Goal: Task Accomplishment & Management: Manage account settings

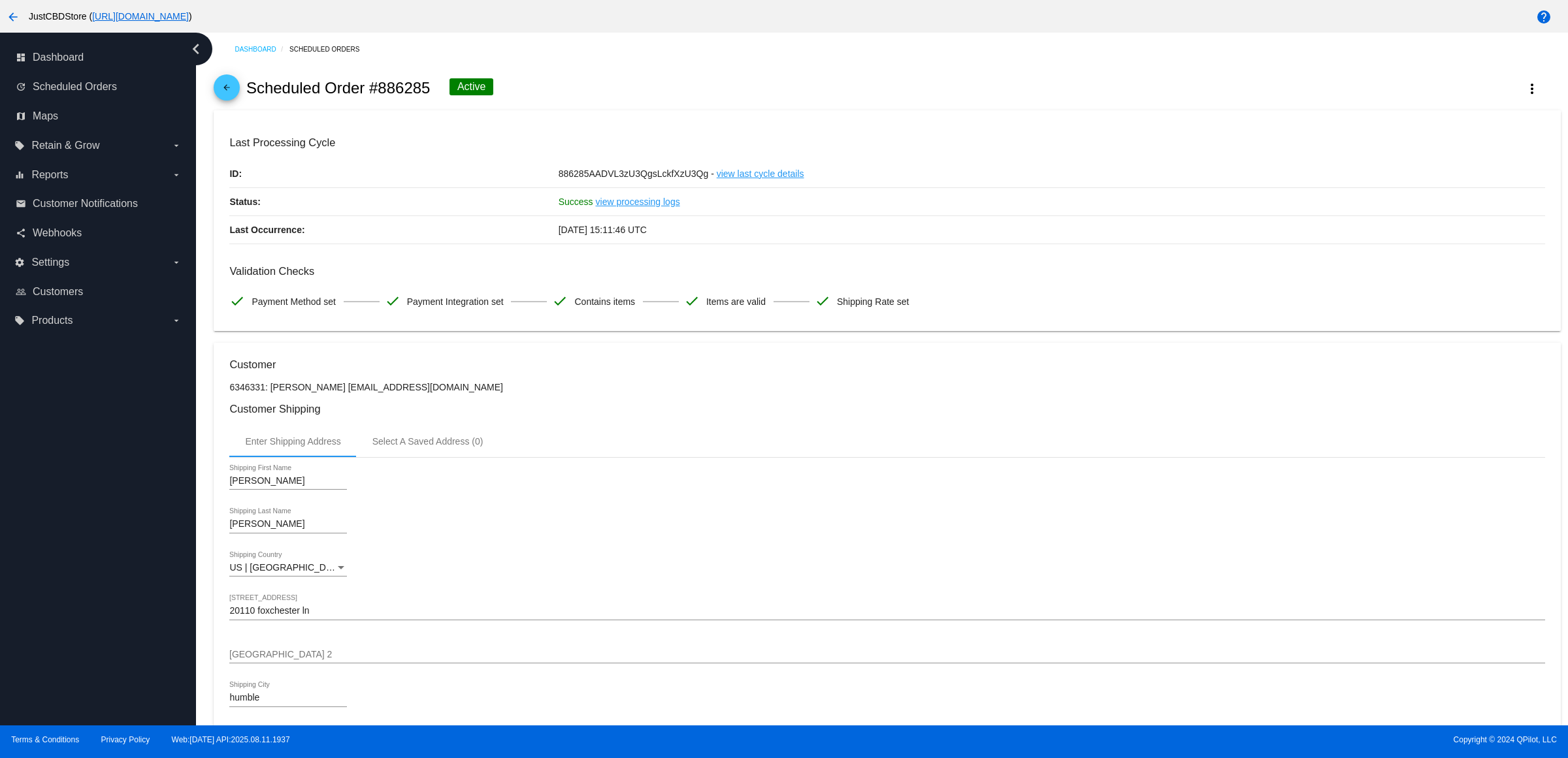
click at [234, 91] on mat-icon "arrow_back" at bounding box center [226, 90] width 16 height 16
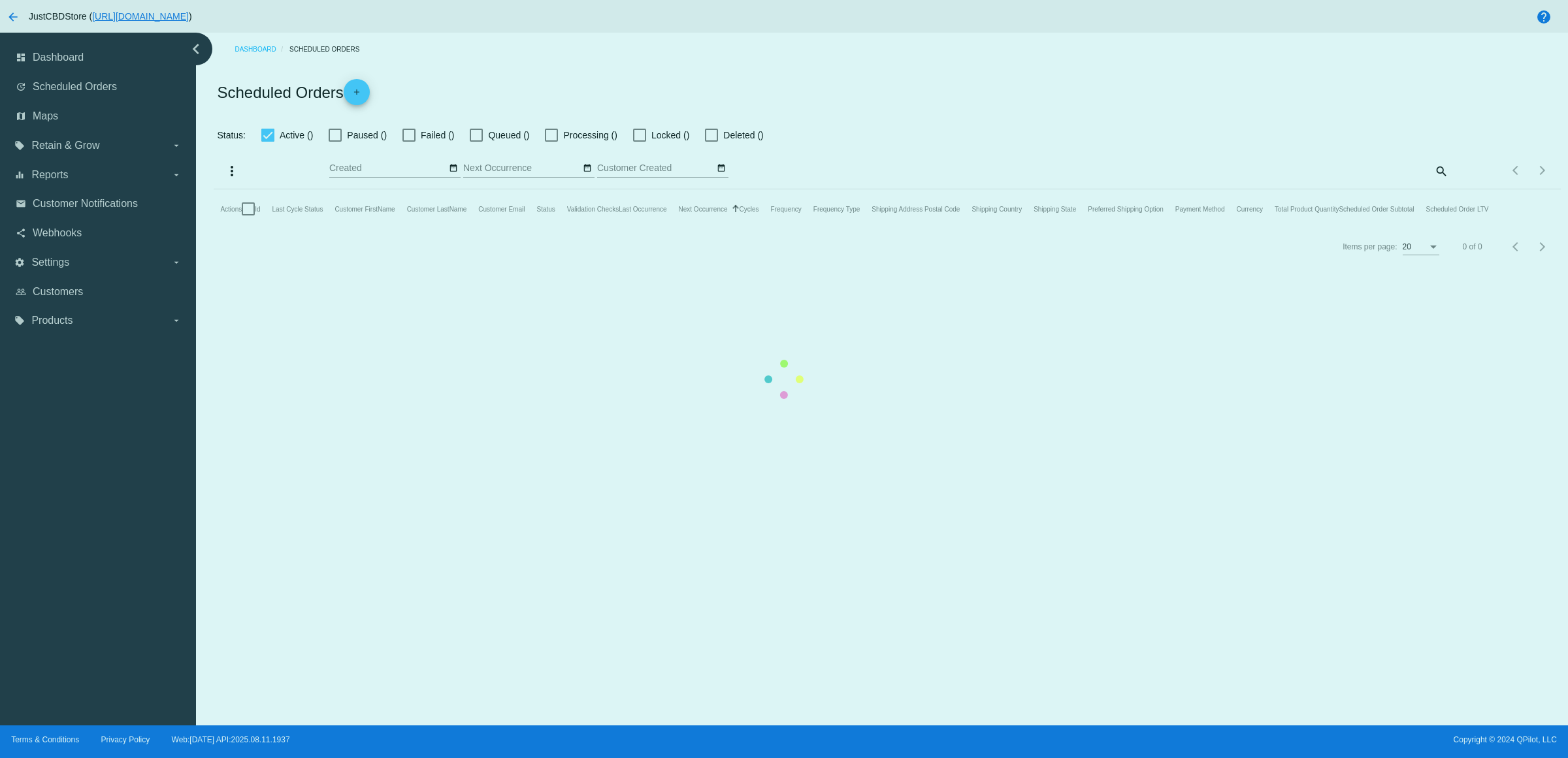
checkbox input "true"
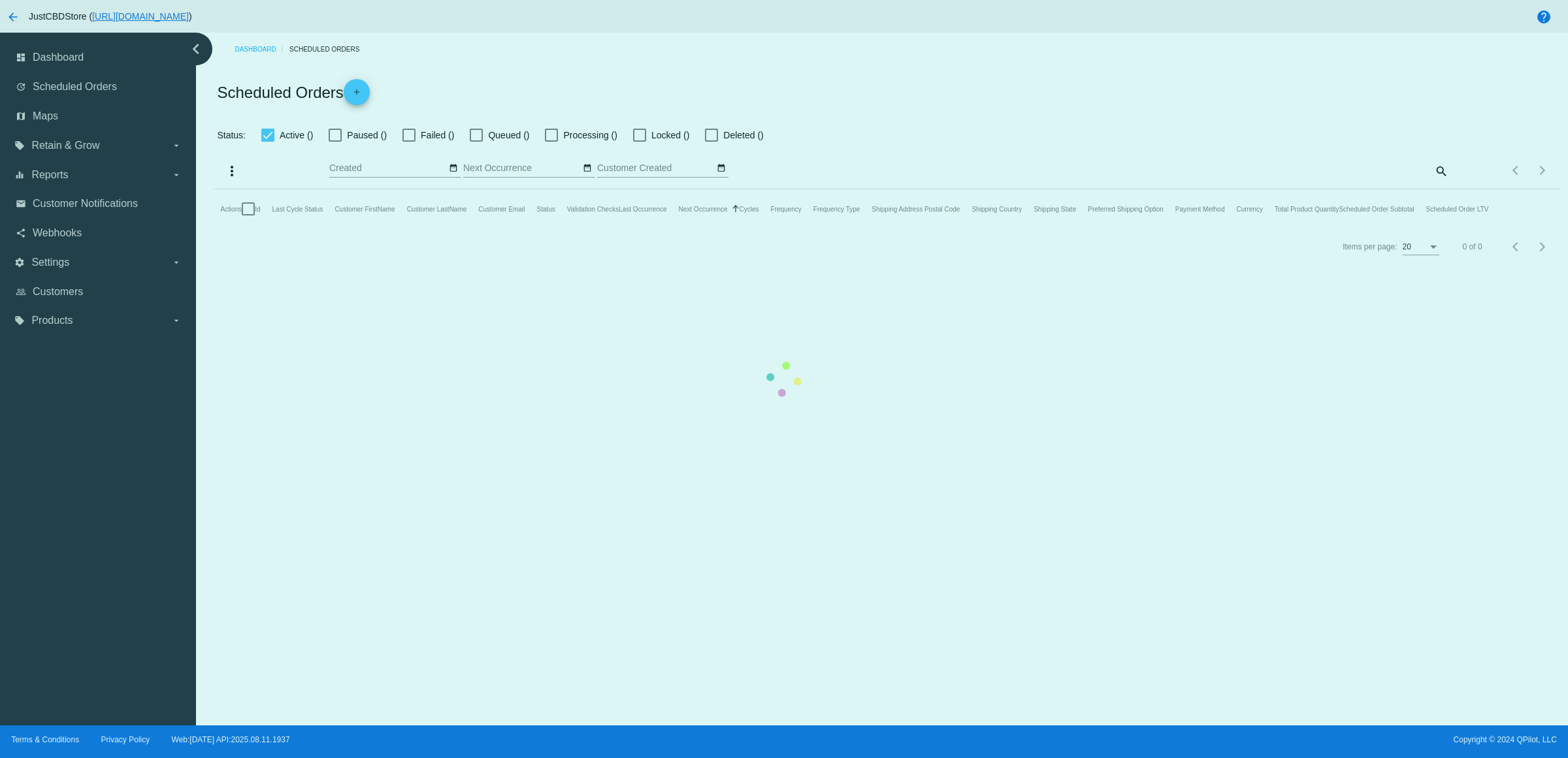
checkbox input "true"
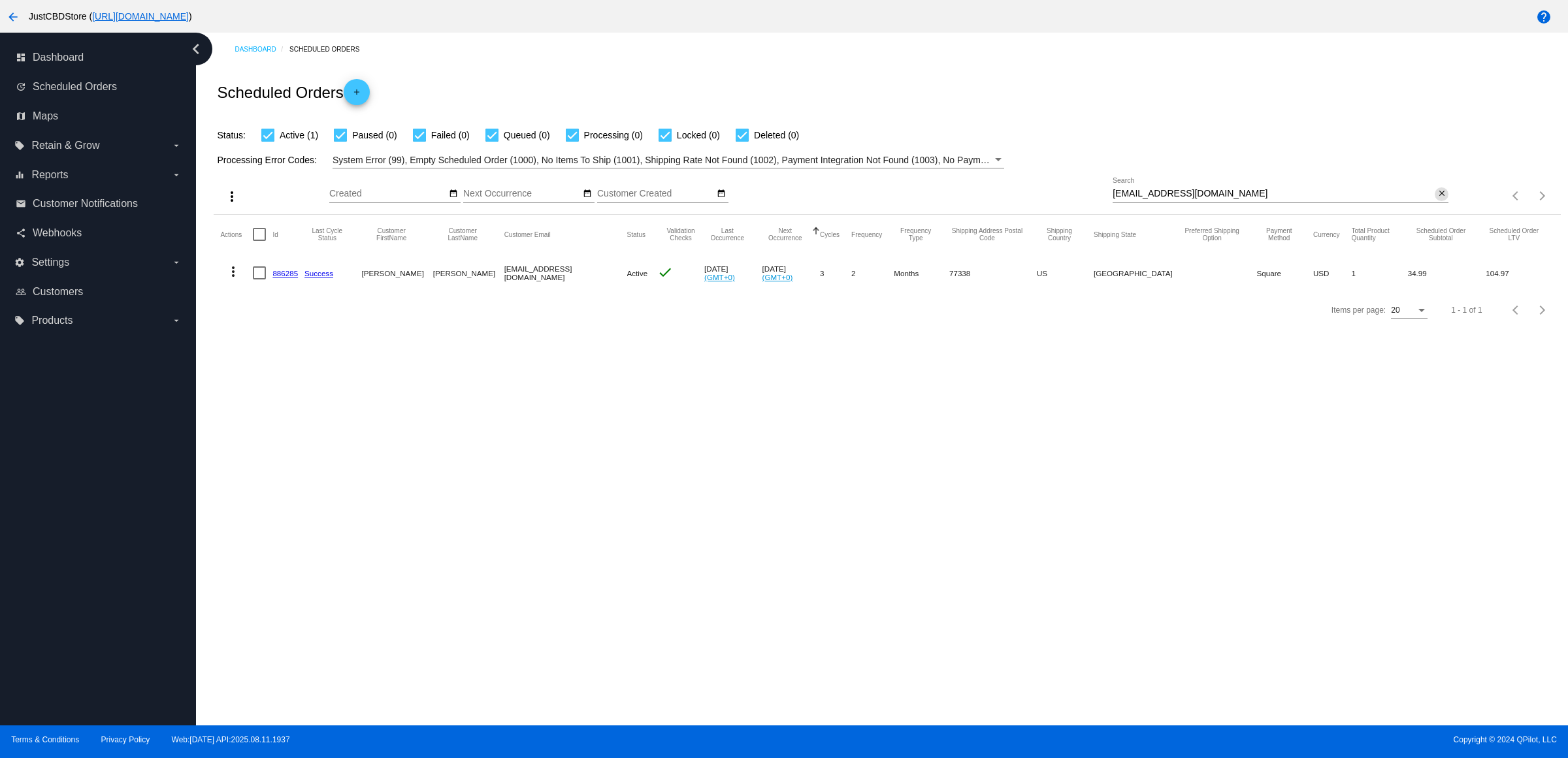
click at [1441, 199] on mat-icon "close" at bounding box center [1441, 194] width 9 height 11
click at [1432, 206] on mat-icon "search" at bounding box center [1440, 196] width 16 height 20
click at [1431, 199] on input "Search" at bounding box center [1281, 194] width 336 height 11
paste input "jgreen7617@yahoo.com"
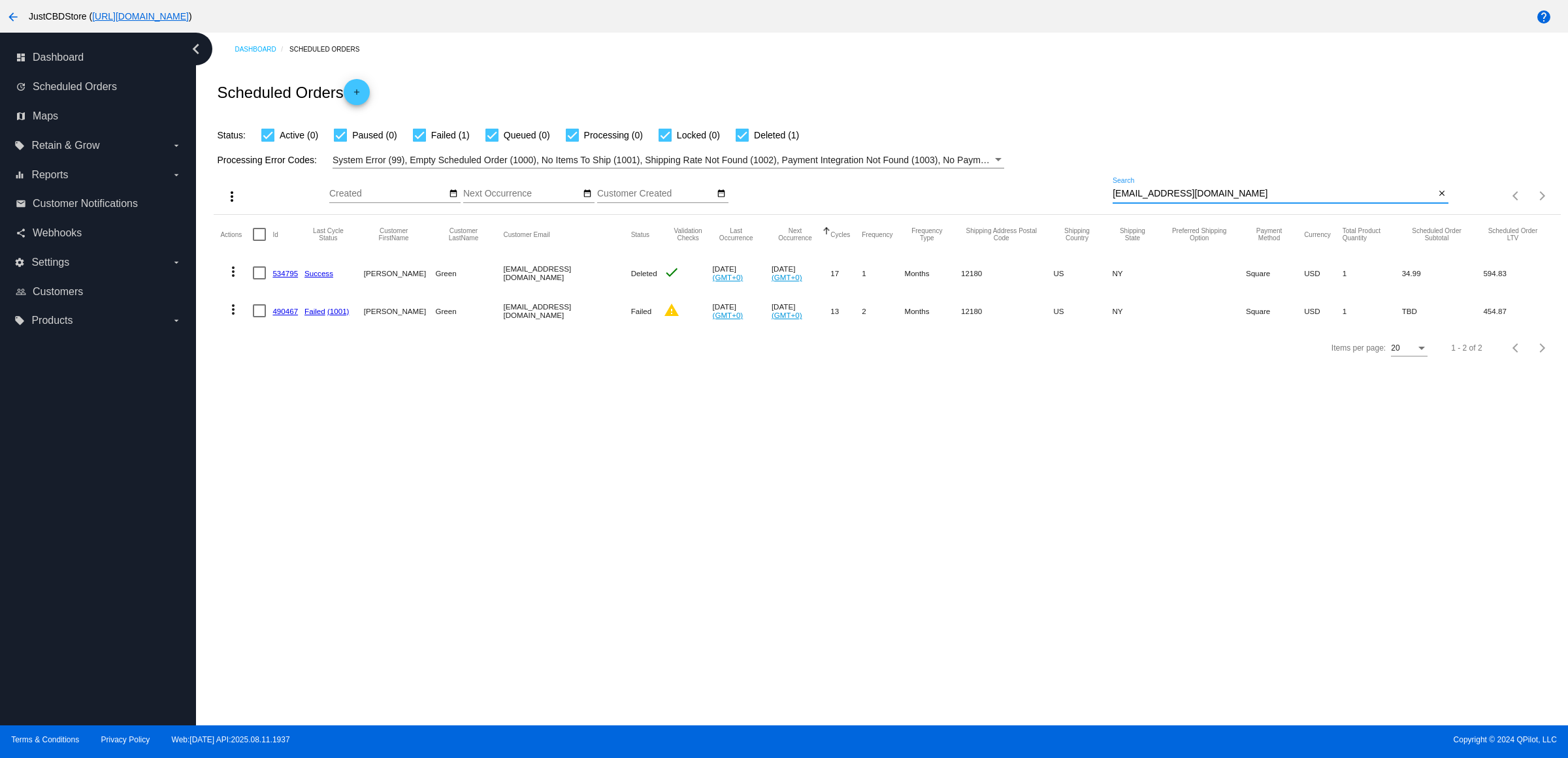
type input "jgreen7617@yahoo.com"
click at [286, 315] on link "490467" at bounding box center [285, 311] width 26 height 8
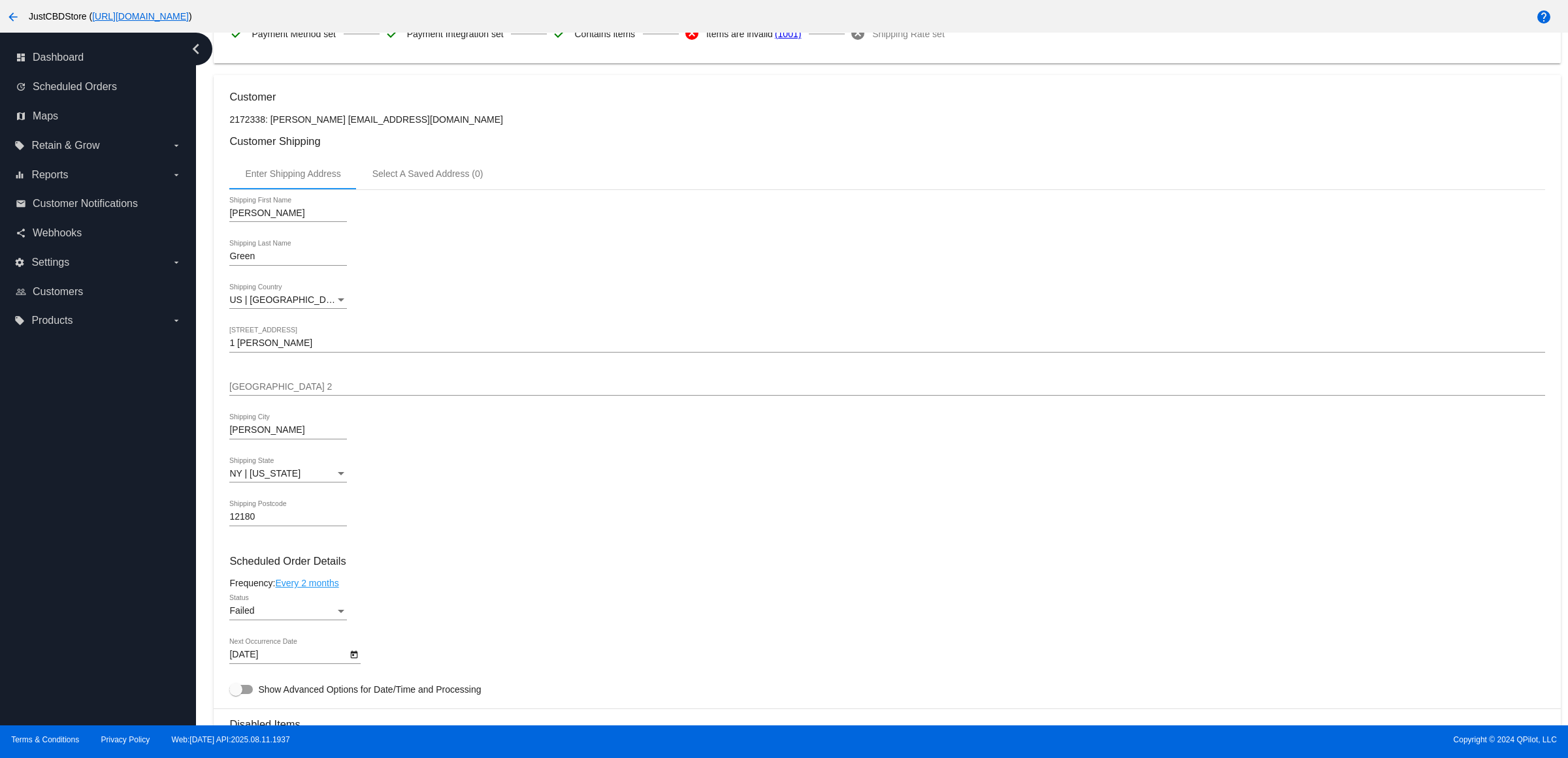
scroll to position [653, 0]
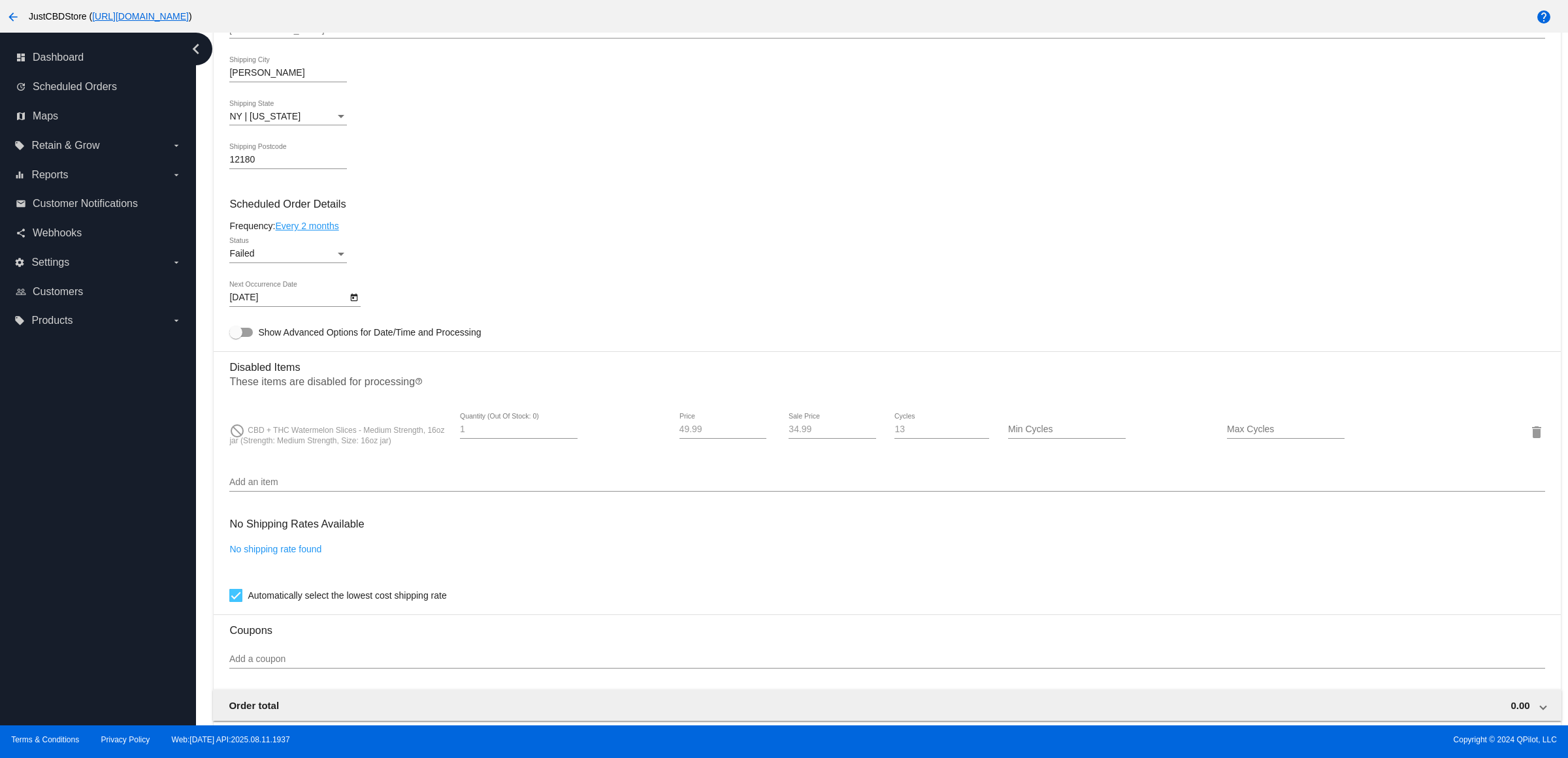
click at [376, 492] on div "Add an item" at bounding box center [887, 478] width 1315 height 26
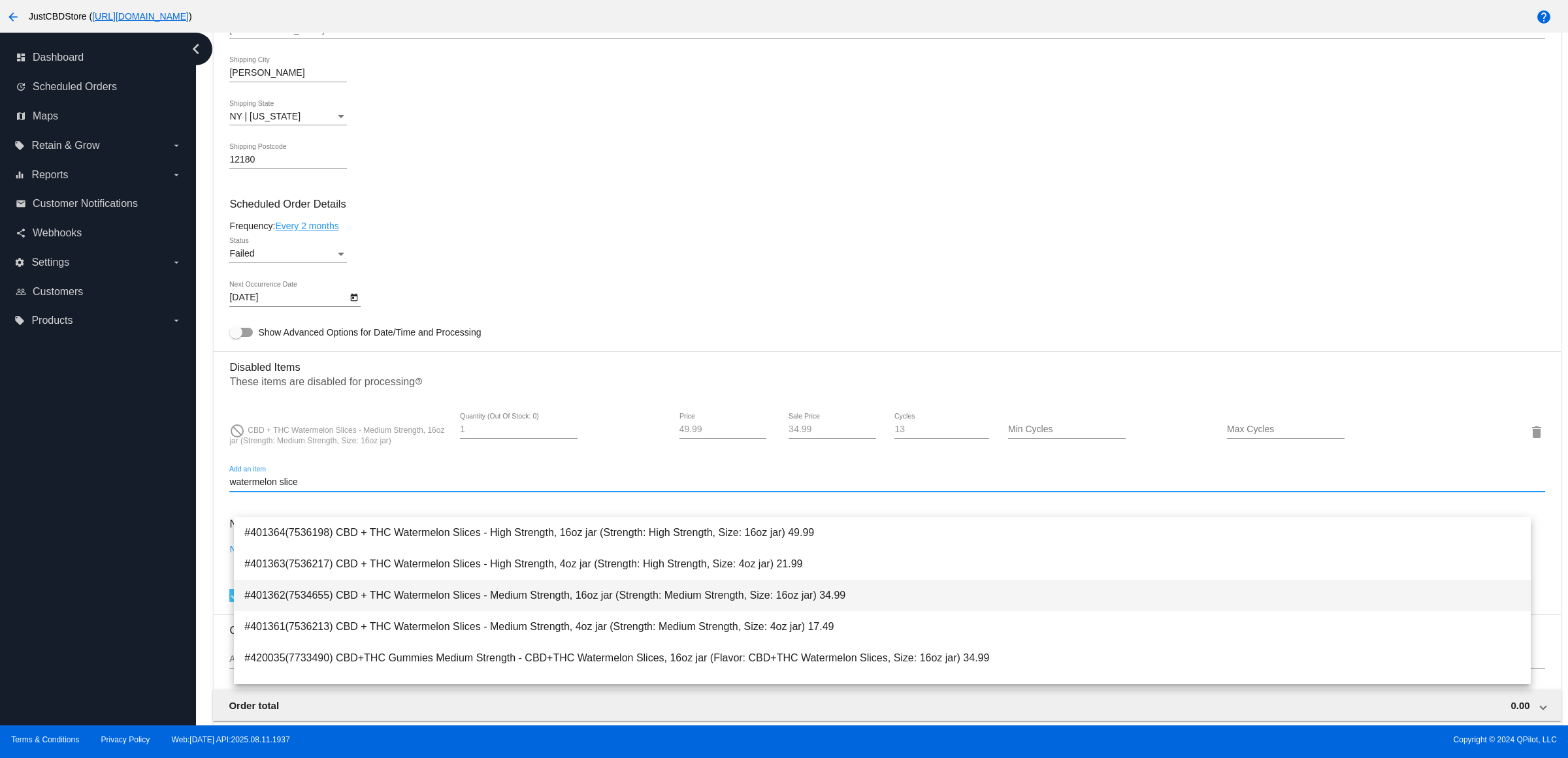
type input "watermelon slice"
click at [655, 594] on span "#401362(7534655) CBD + THC Watermelon Slices - Medium Strength, 16oz jar (Stren…" at bounding box center [882, 596] width 1276 height 31
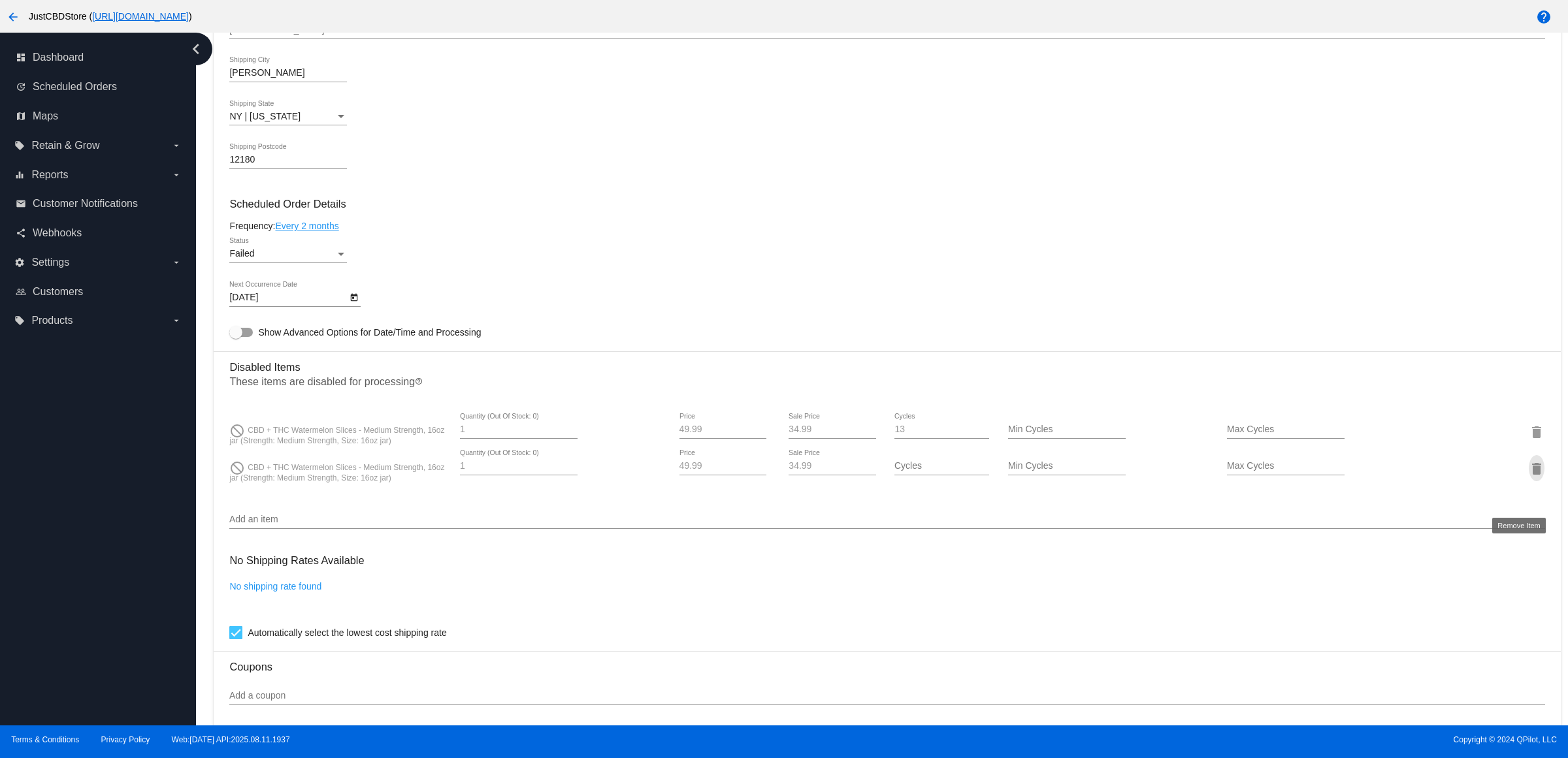
click at [1528, 477] on mat-icon "delete" at bounding box center [1536, 468] width 16 height 16
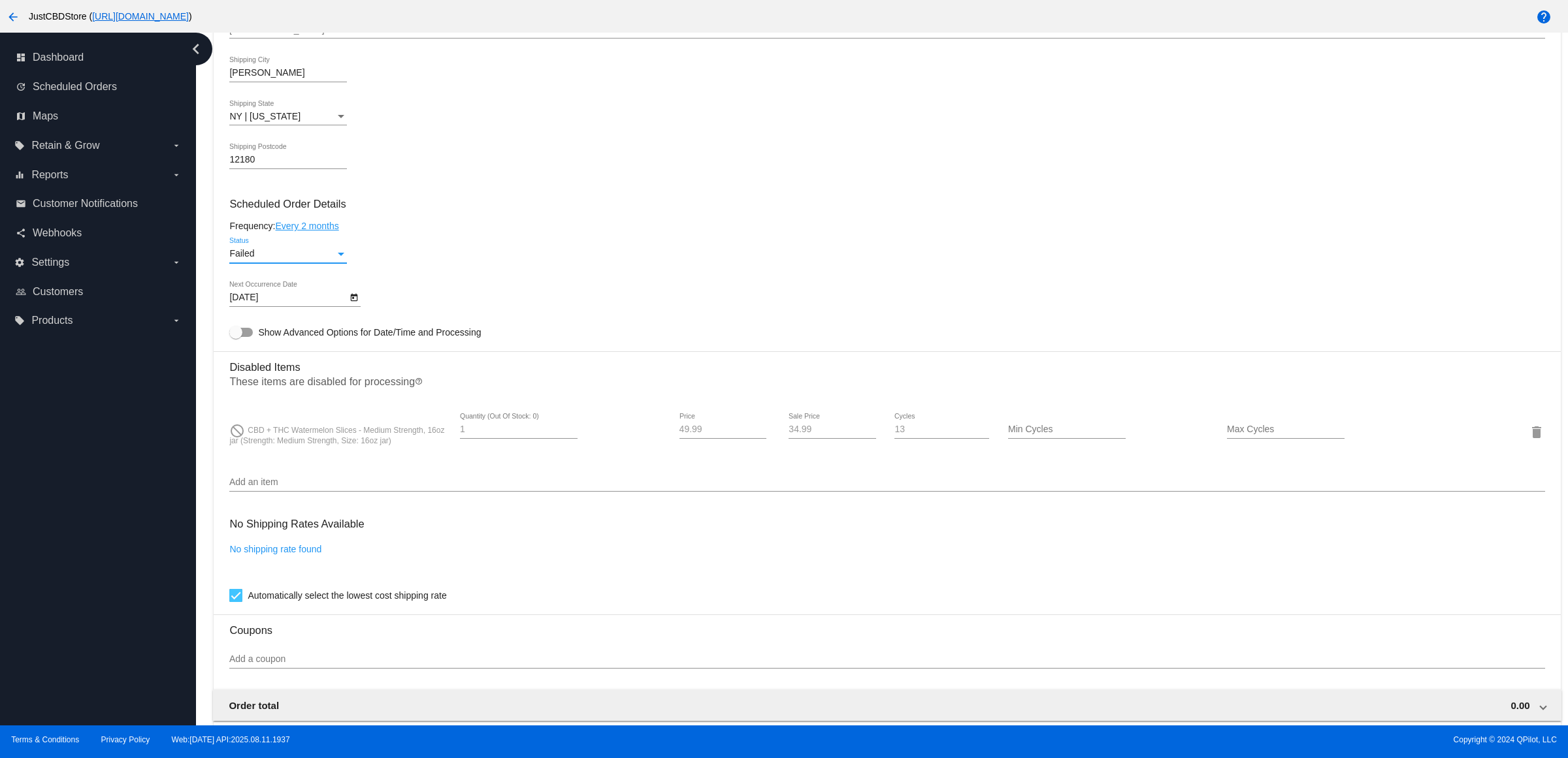
click at [335, 259] on div "Failed" at bounding box center [282, 254] width 106 height 11
click at [477, 266] on div at bounding box center [784, 379] width 1568 height 758
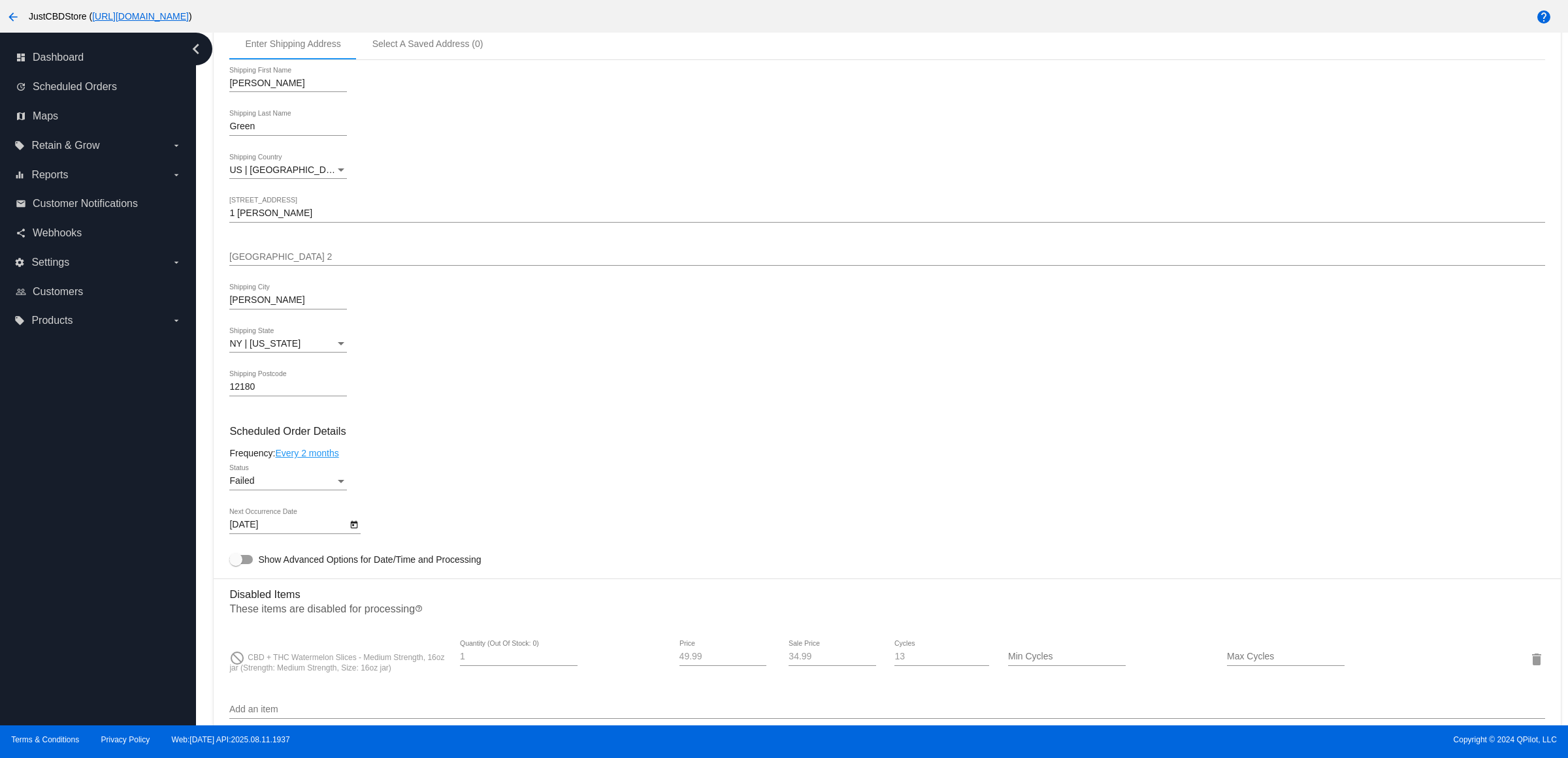
scroll to position [0, 0]
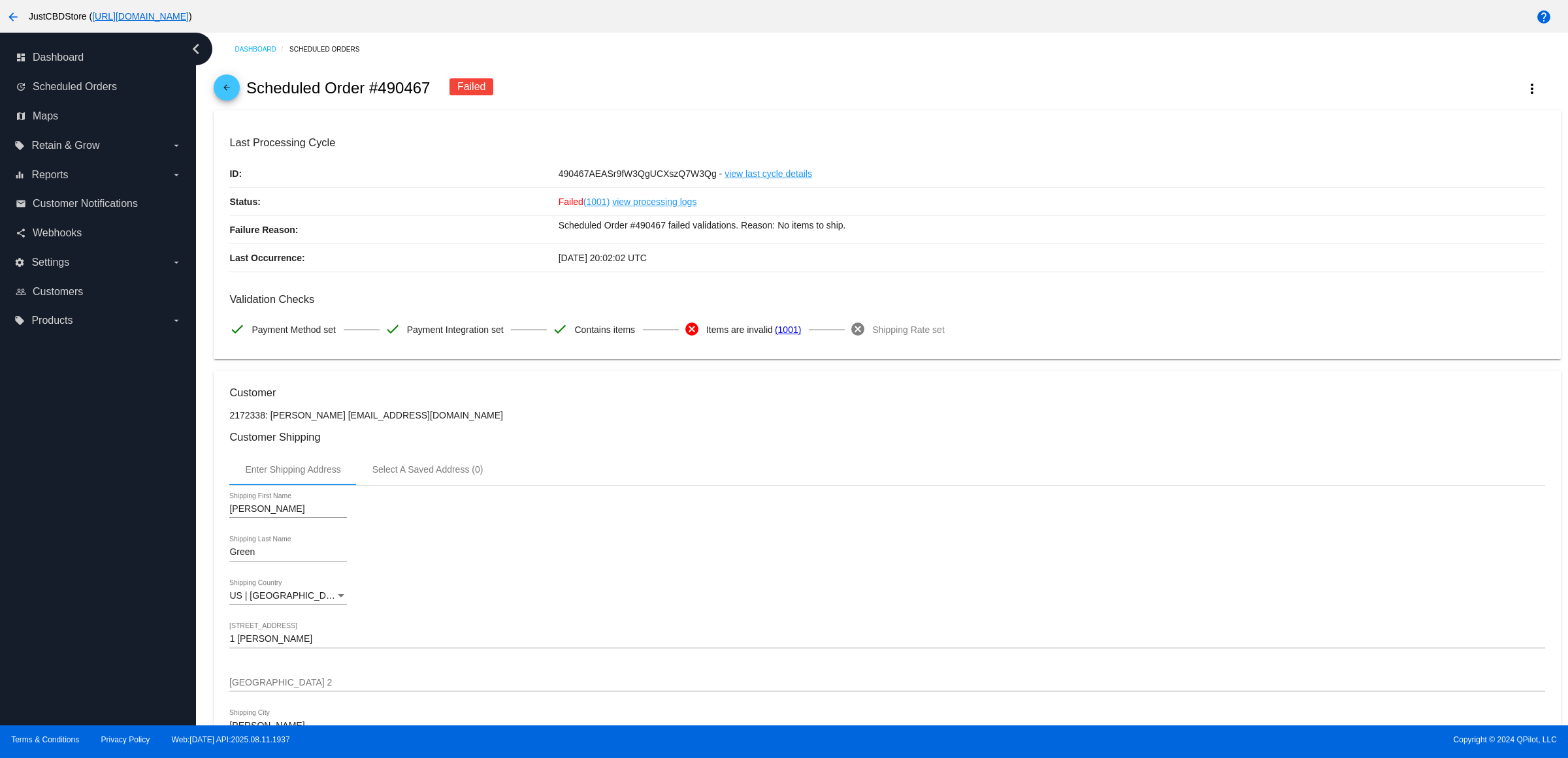
click at [382, 420] on p "2172338: Jennifer Green jgreen7617@yahoo.com" at bounding box center [887, 415] width 1315 height 11
click at [501, 420] on p "2172338: Jennifer Green jgreen7617@yahoo.com" at bounding box center [887, 415] width 1315 height 11
drag, startPoint x: 472, startPoint y: 425, endPoint x: 337, endPoint y: 429, distance: 135.1
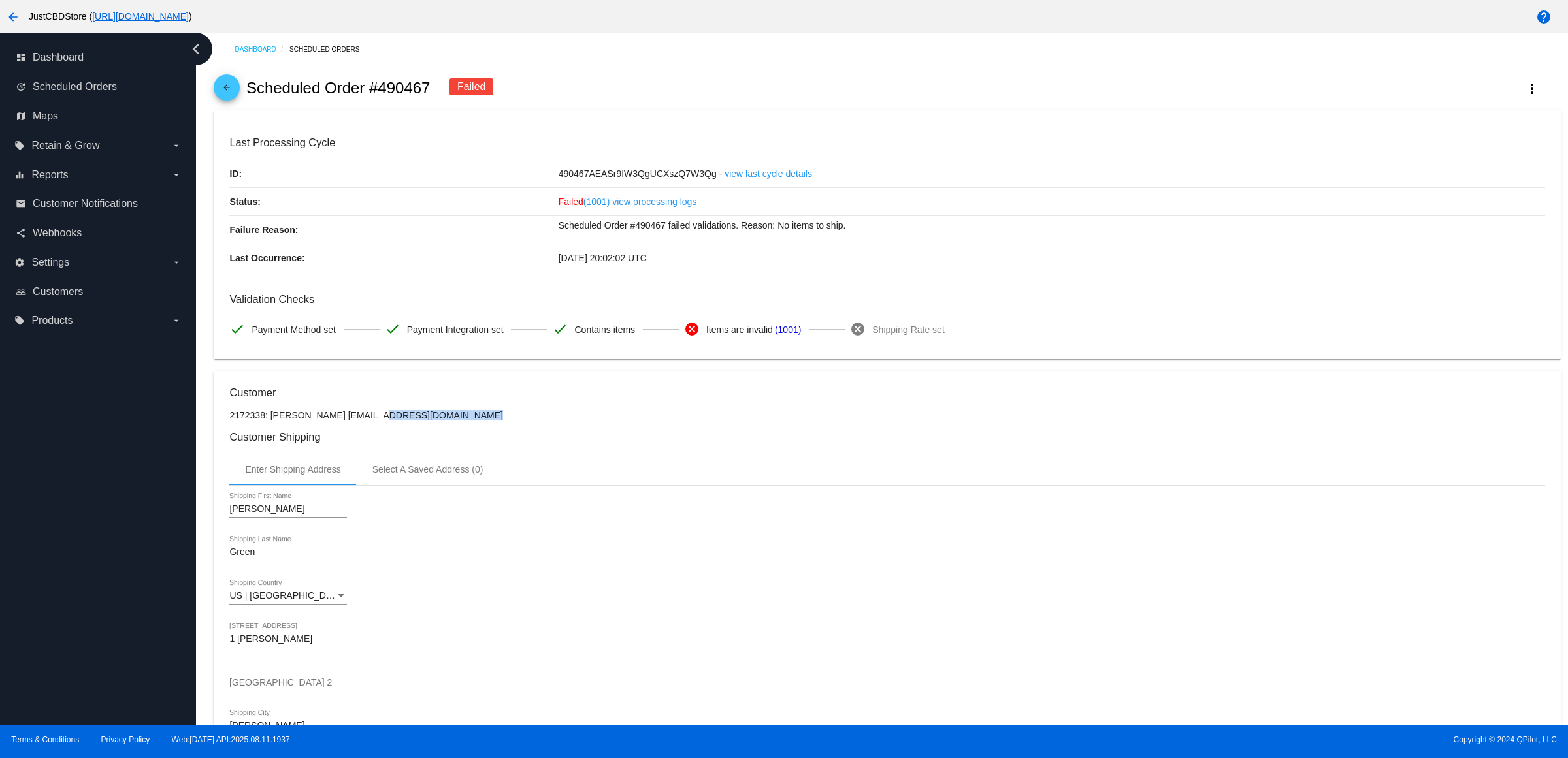
click at [337, 420] on p "2172338: Jennifer Green jgreen7617@yahoo.com" at bounding box center [887, 415] width 1315 height 11
copy p "jgreen7617@yahoo.com"
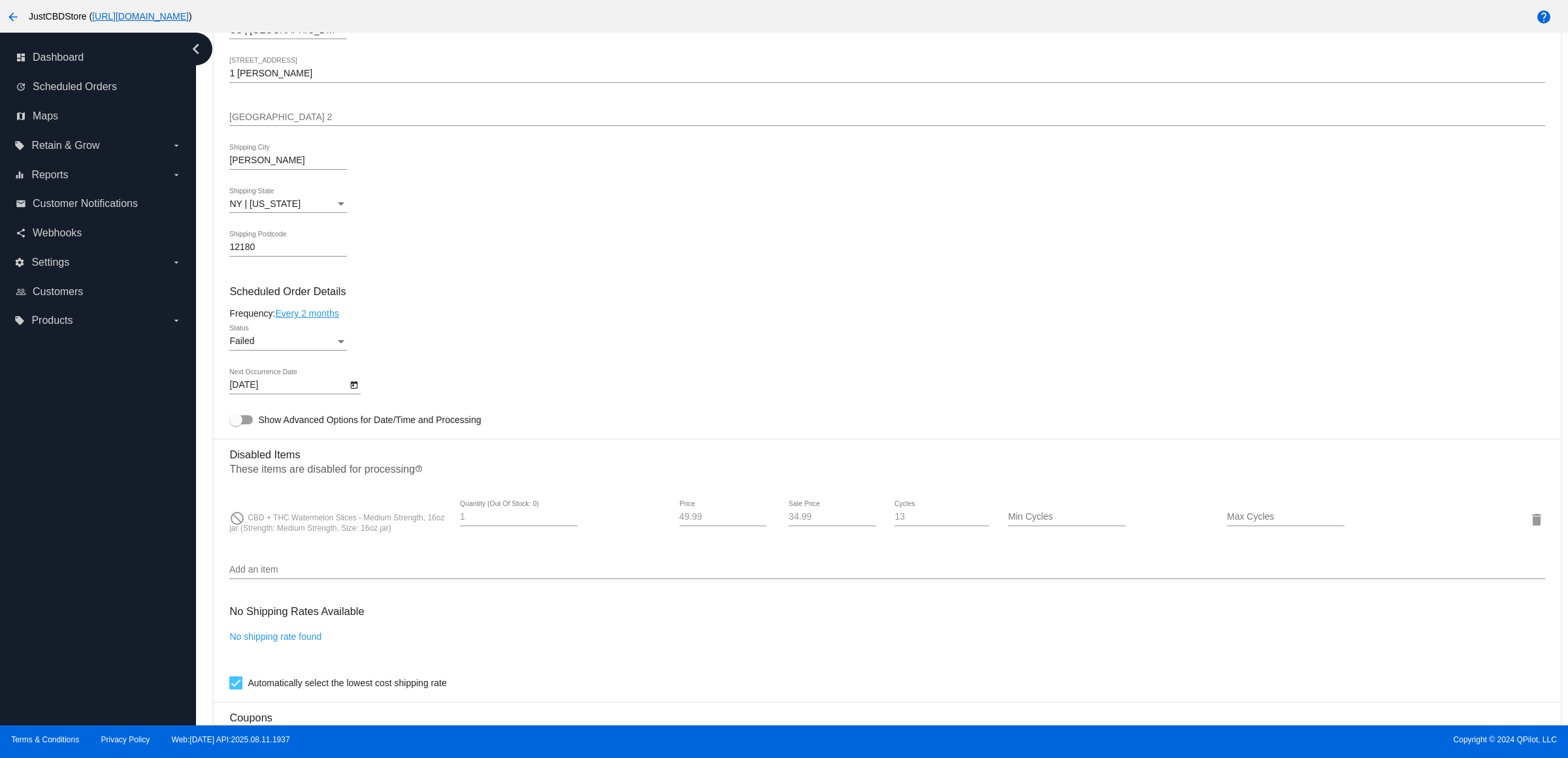
scroll to position [353, 0]
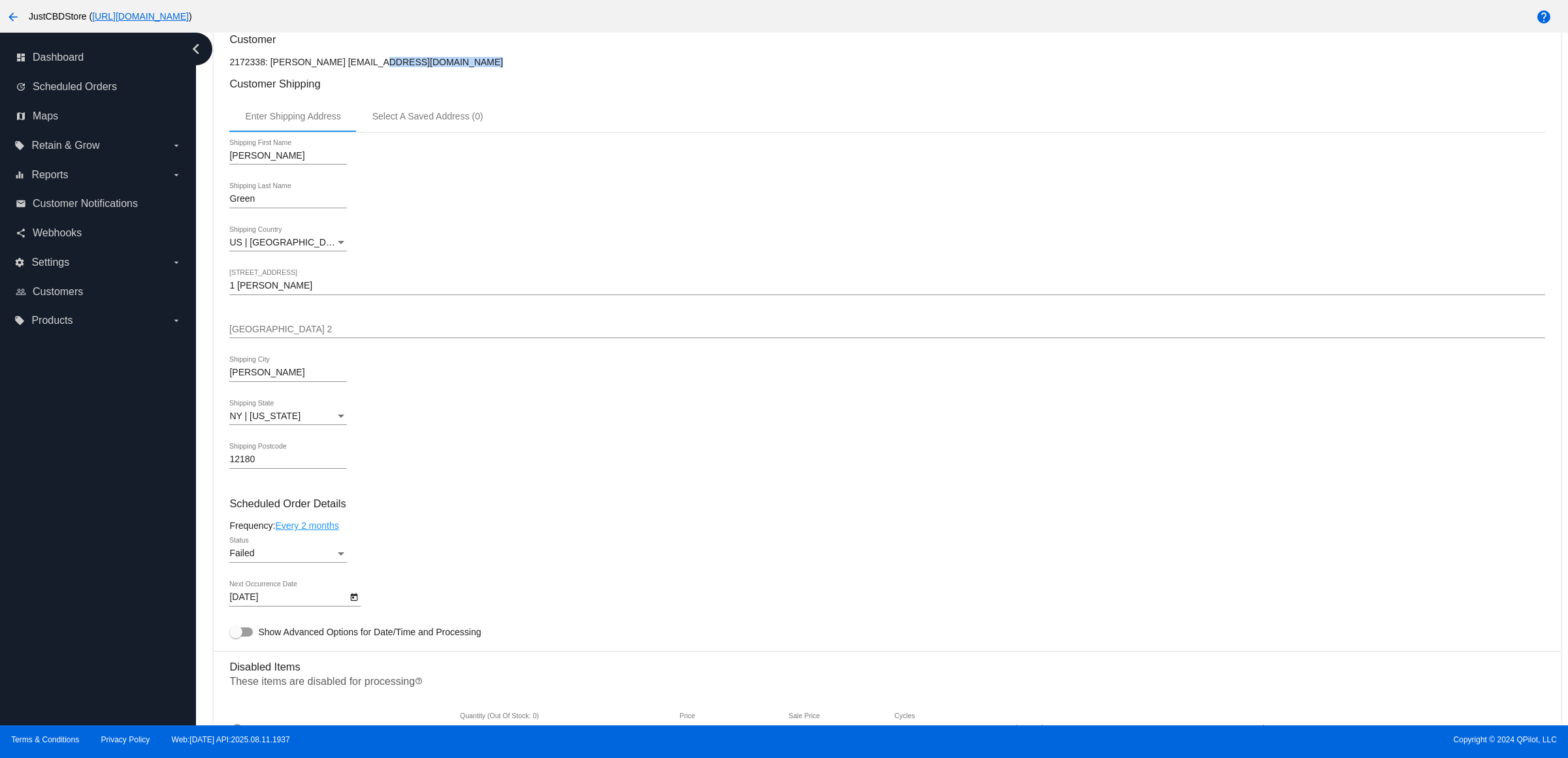
click at [358, 605] on icon "Open calendar" at bounding box center [354, 597] width 9 height 16
click at [410, 399] on button "Next month" at bounding box center [411, 399] width 26 height 26
click at [379, 507] on div "12" at bounding box center [382, 505] width 23 height 23
click at [339, 559] on div "Status" at bounding box center [341, 554] width 12 height 11
click at [317, 509] on span "Active" at bounding box center [292, 513] width 118 height 27
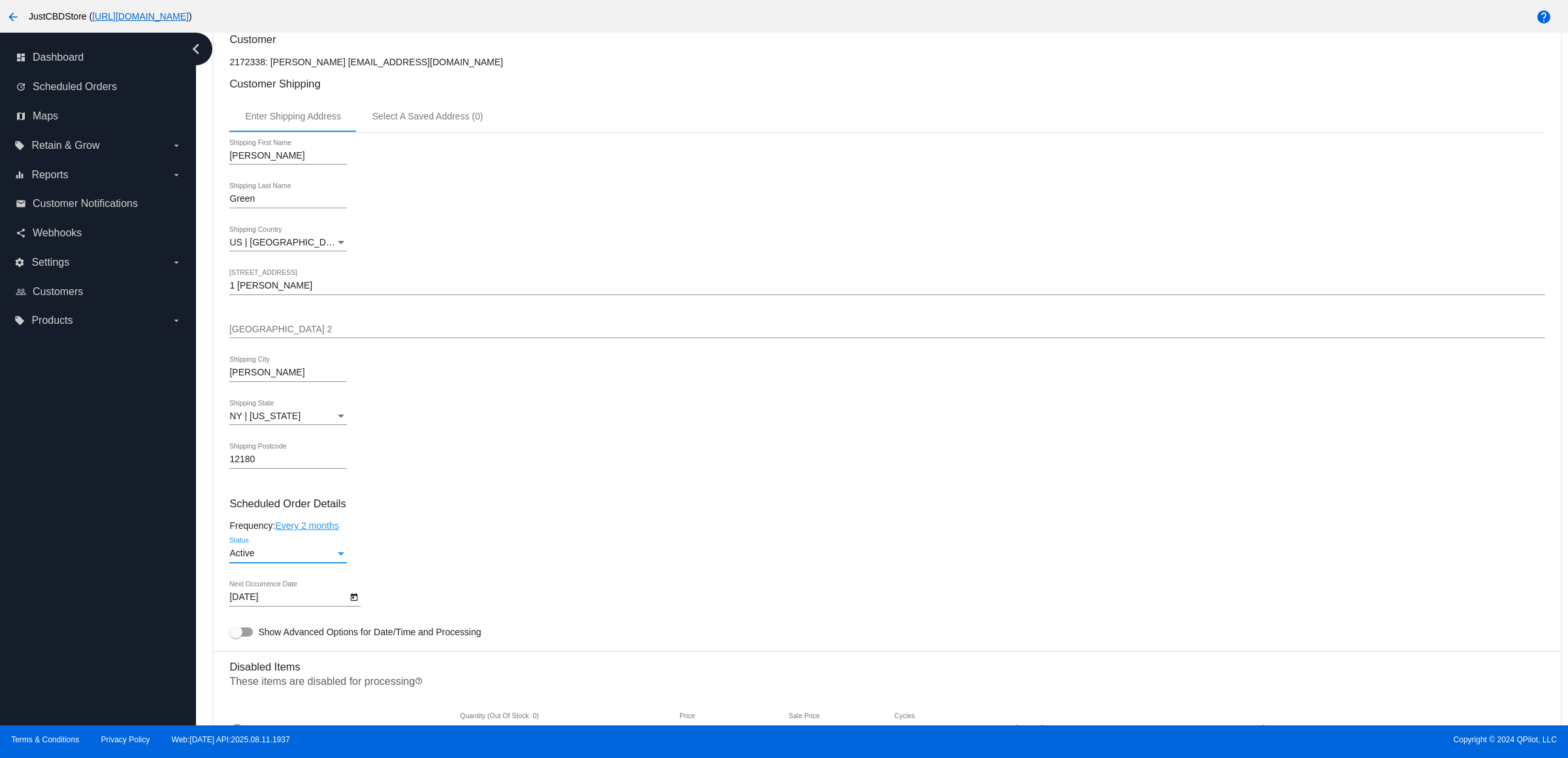
click at [353, 603] on button "Open calendar" at bounding box center [354, 596] width 14 height 14
click at [412, 400] on button "Next month" at bounding box center [411, 399] width 26 height 26
click at [413, 484] on div "11" at bounding box center [409, 479] width 23 height 23
type input "10/11/2025"
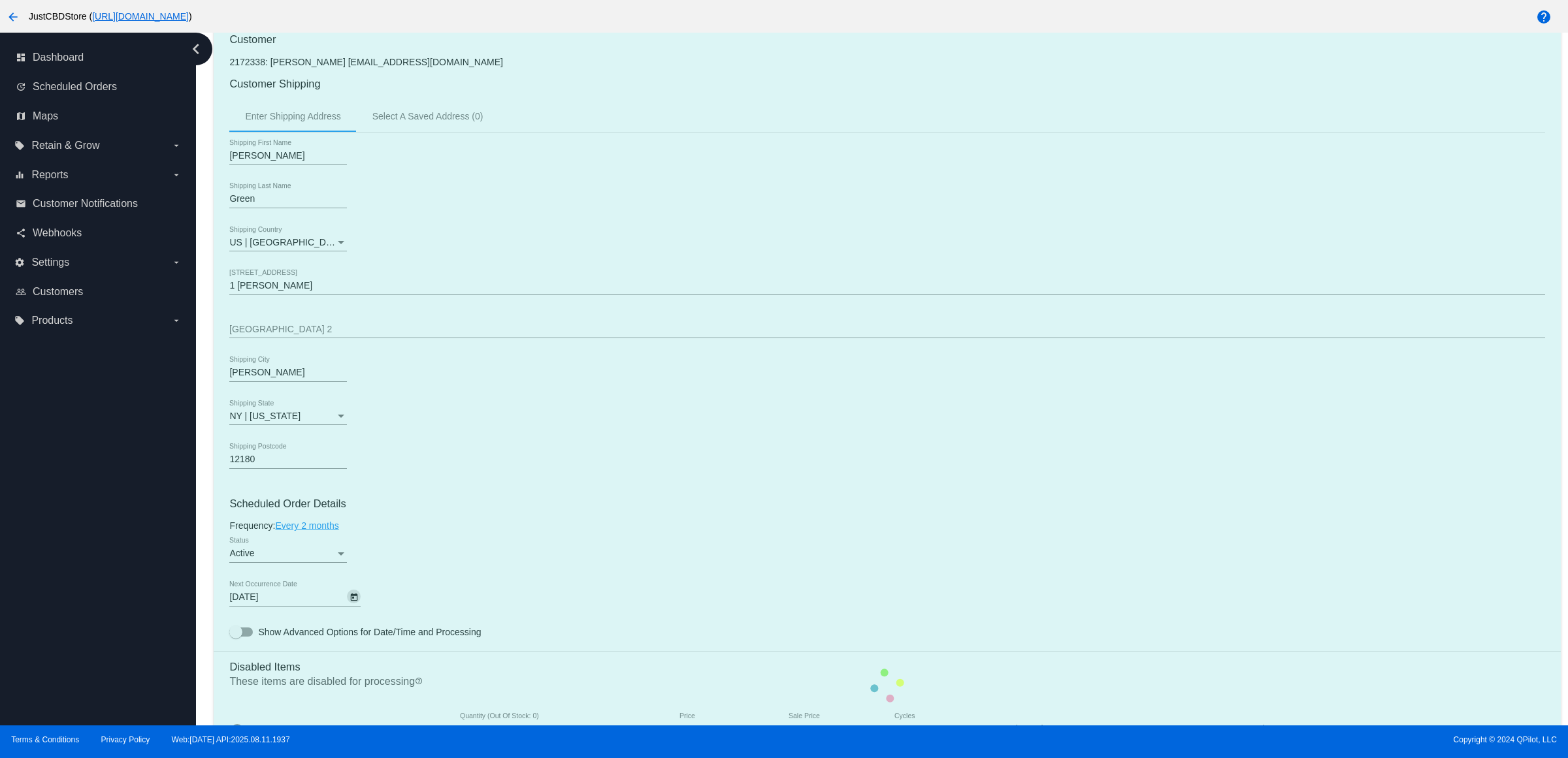
click at [468, 473] on mat-card "Customer 2172338: Jennifer Green jgreen7617@yahoo.com Customer Shipping Enter S…" at bounding box center [887, 685] width 1346 height 1336
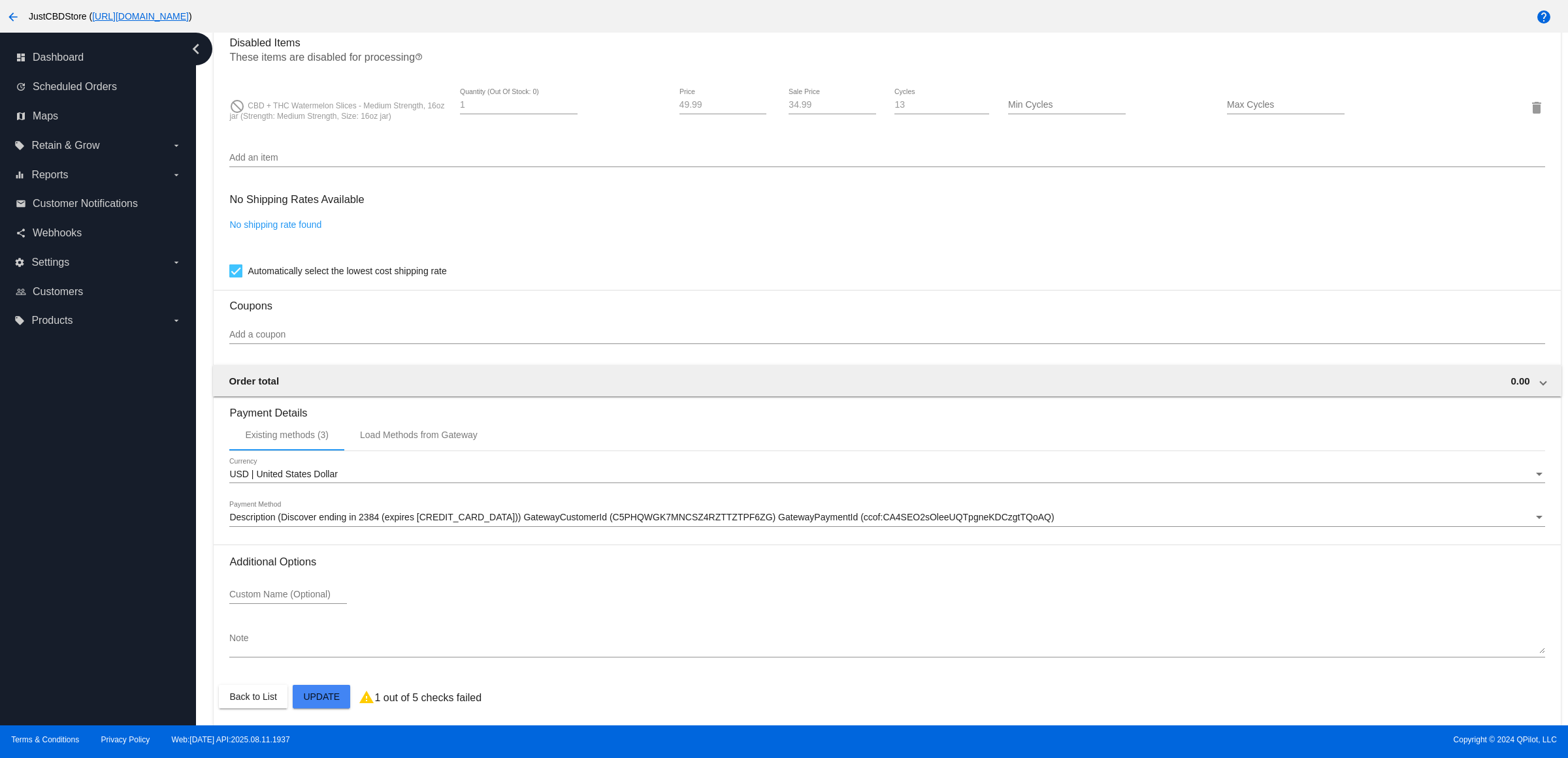
scroll to position [1006, 0]
click at [333, 694] on mat-card "Customer 2172338: Jennifer Green jgreen7617@yahoo.com Customer Shipping Enter S…" at bounding box center [887, 57] width 1346 height 1336
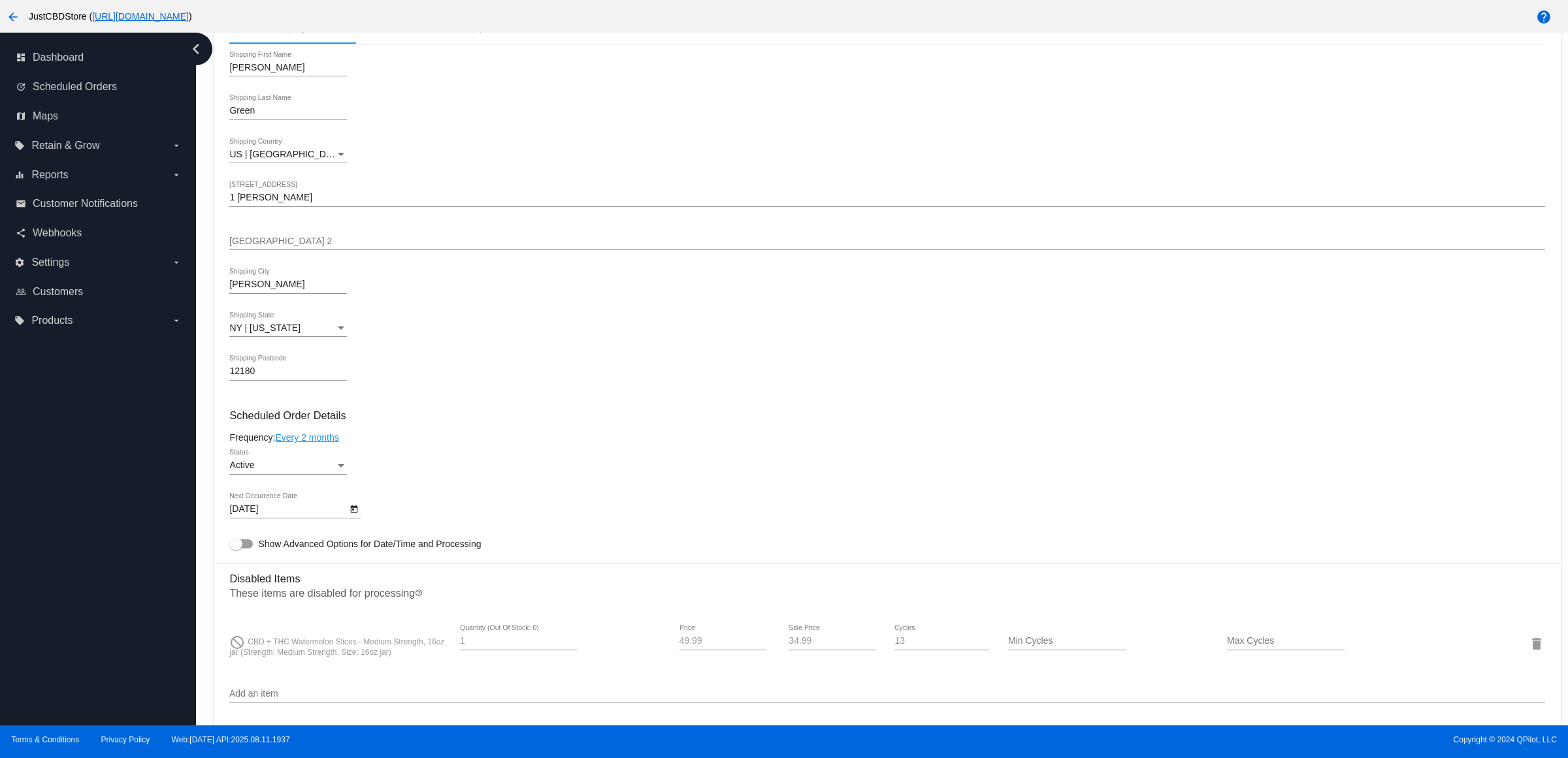
scroll to position [653, 0]
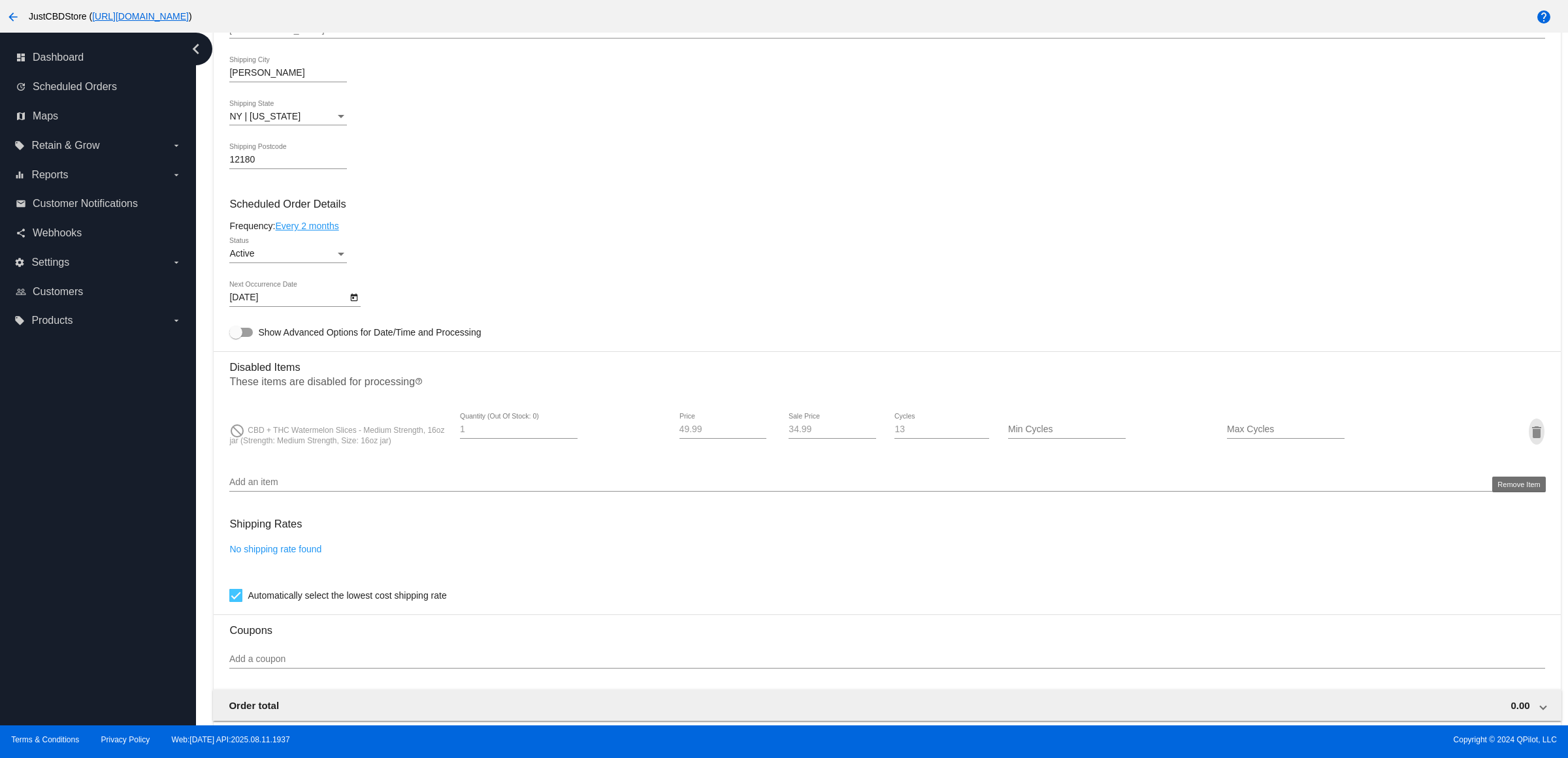
click at [1528, 440] on mat-icon "delete" at bounding box center [1536, 432] width 16 height 16
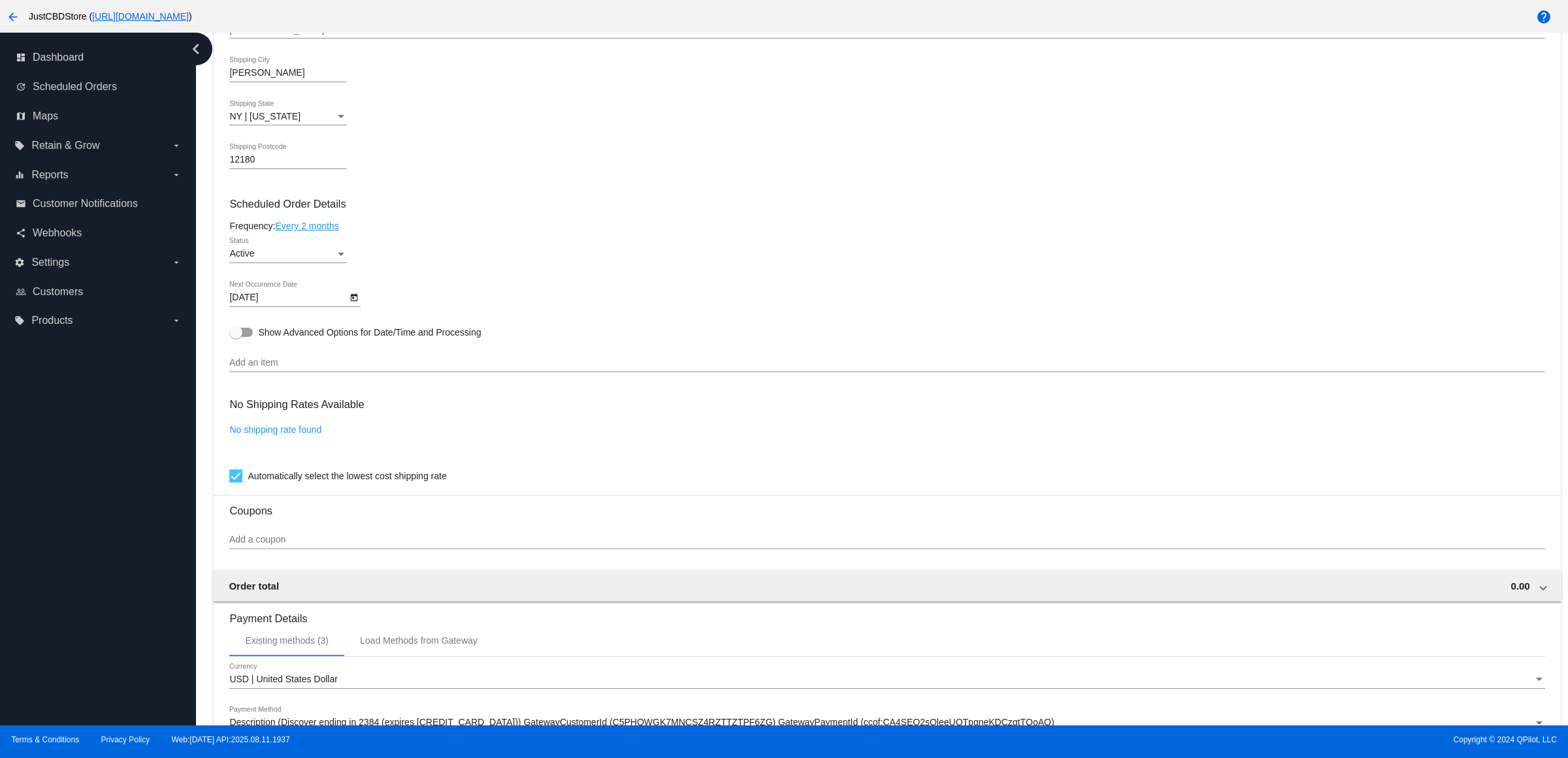
click at [289, 368] on input "Add an item" at bounding box center [887, 362] width 1315 height 11
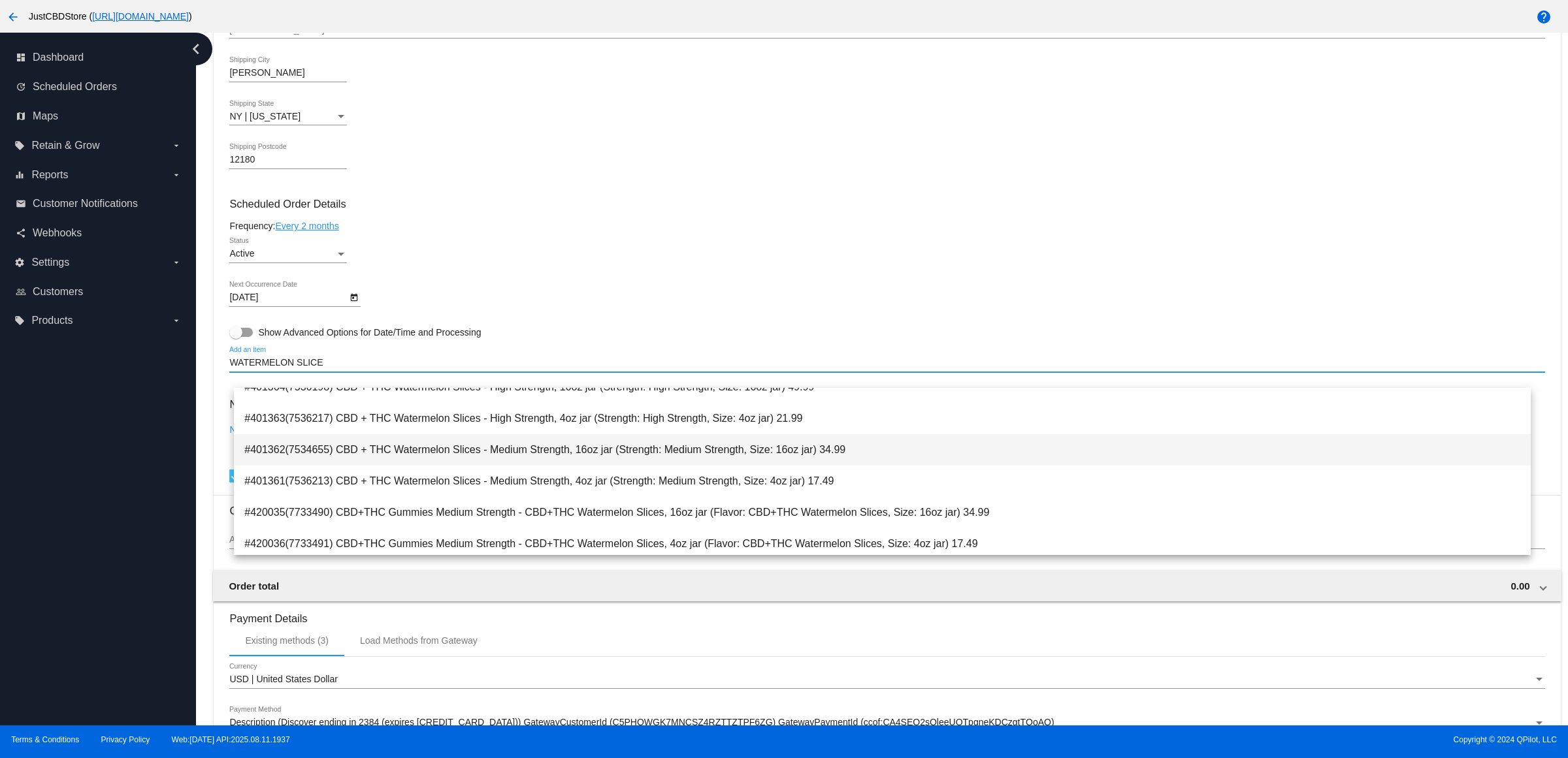
scroll to position [20, 0]
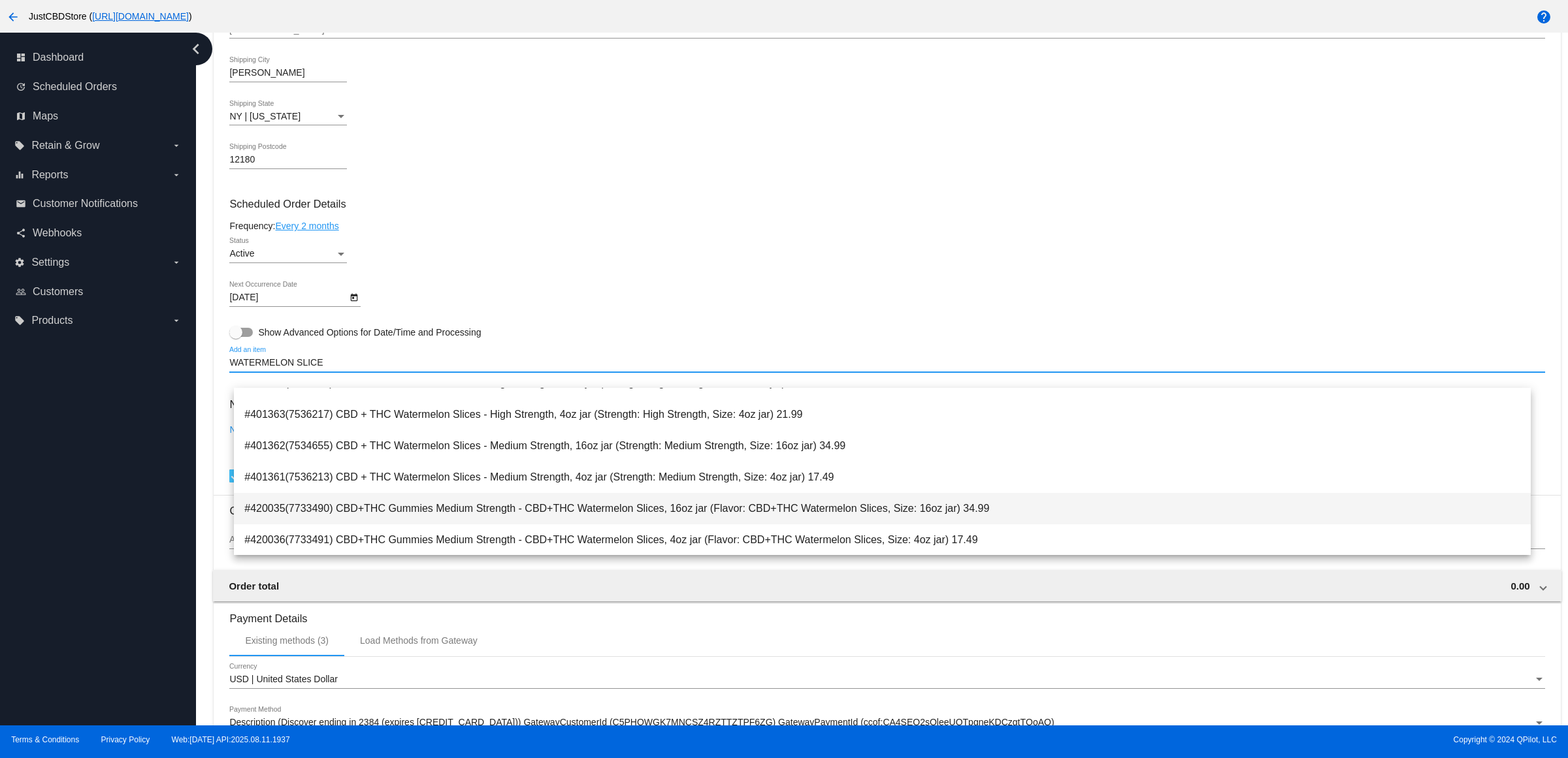
type input "WATERMELON SLICE"
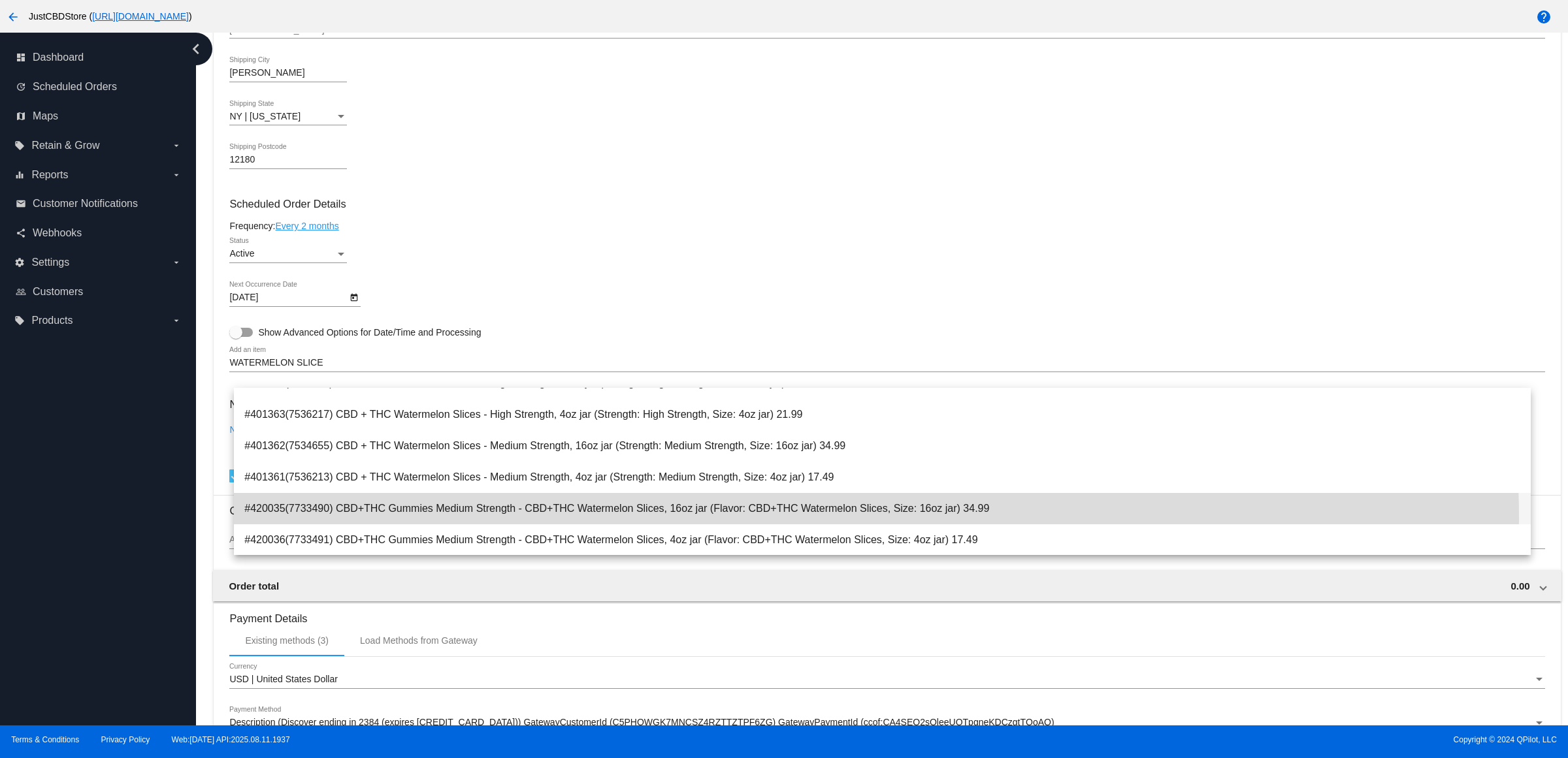
click at [825, 517] on span "#420035(7733490) CBD+THC Gummies Medium Strength - CBD+THC Watermelon Slices, 1…" at bounding box center [882, 509] width 1276 height 31
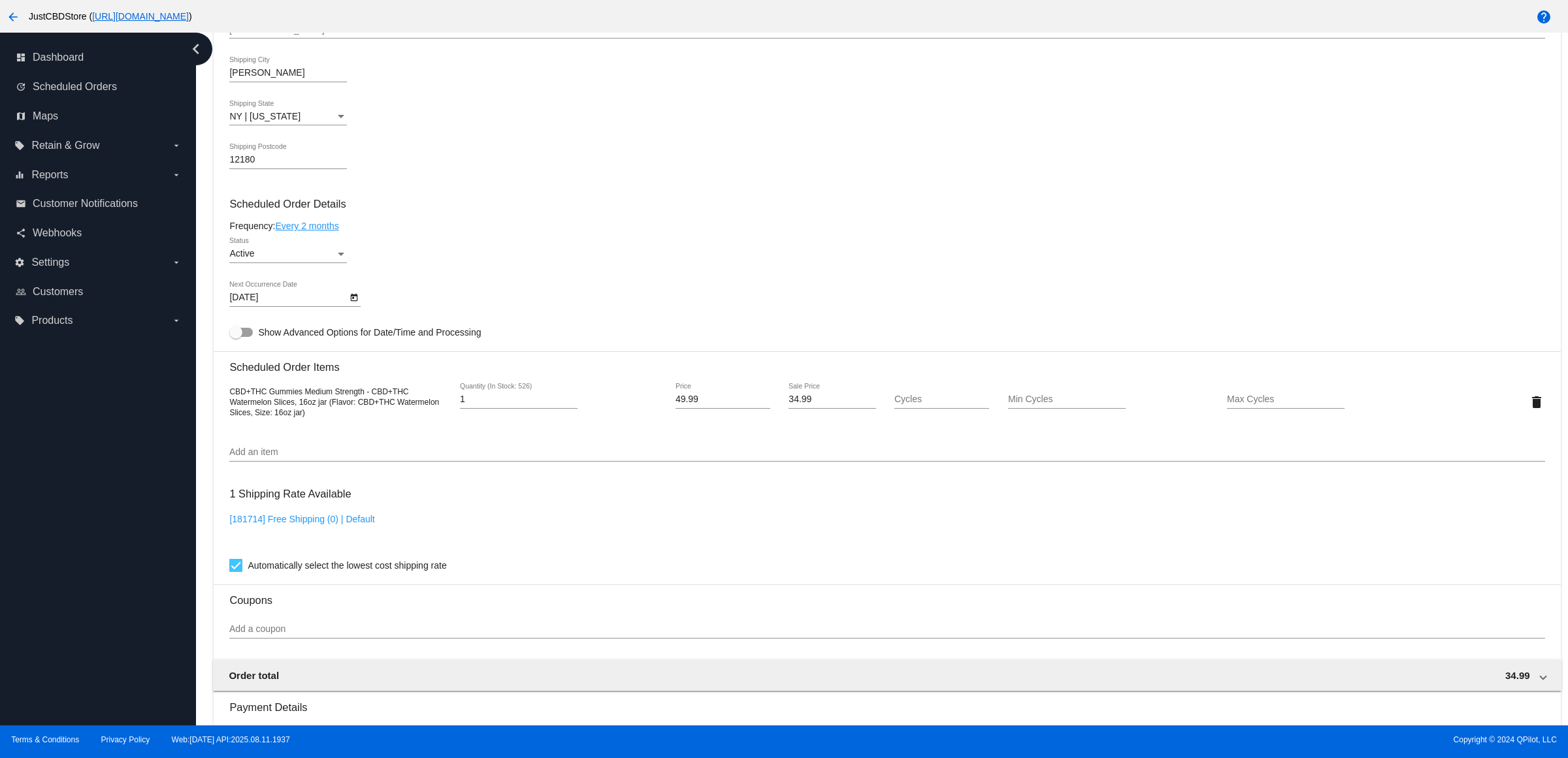
click at [778, 511] on div "1 Shipping Rate Available [181714] Free Shipping (0) | Default Automatically se…" at bounding box center [887, 527] width 1315 height 94
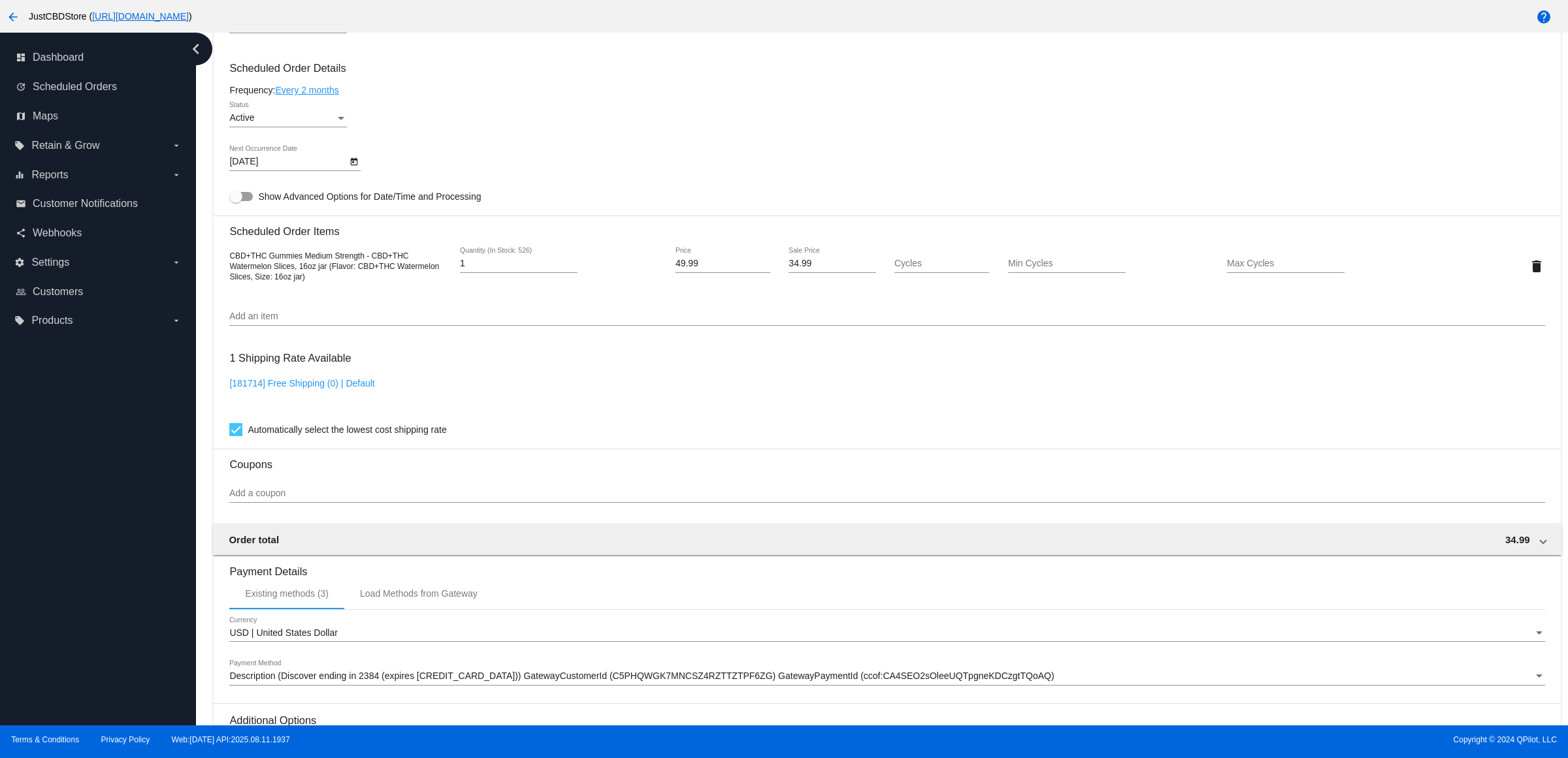
scroll to position [967, 0]
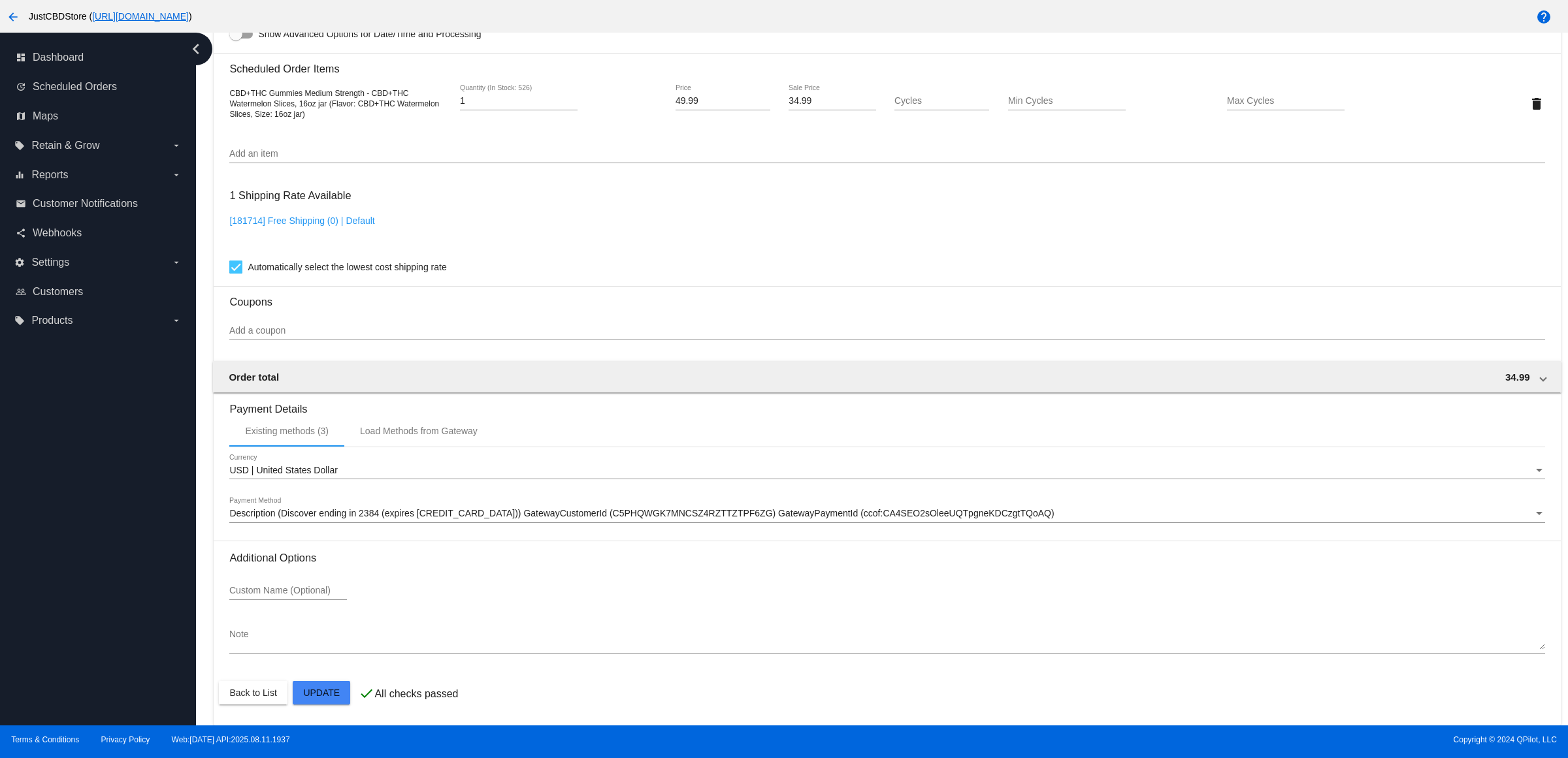
click at [340, 692] on mat-card "Customer 2172338: Jennifer Green jgreen7617@yahoo.com Customer Shipping Enter S…" at bounding box center [887, 73] width 1346 height 1306
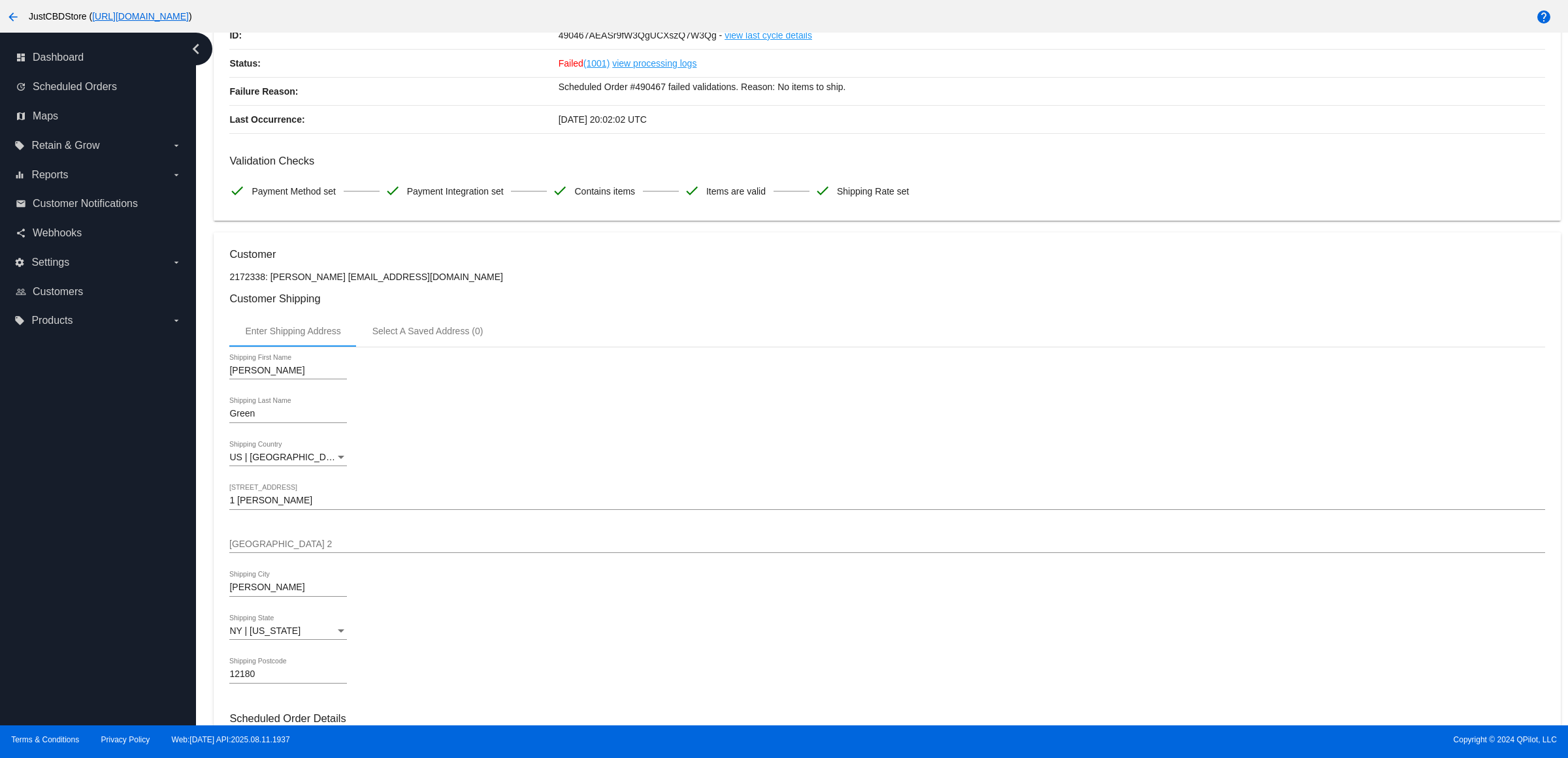
scroll to position [0, 0]
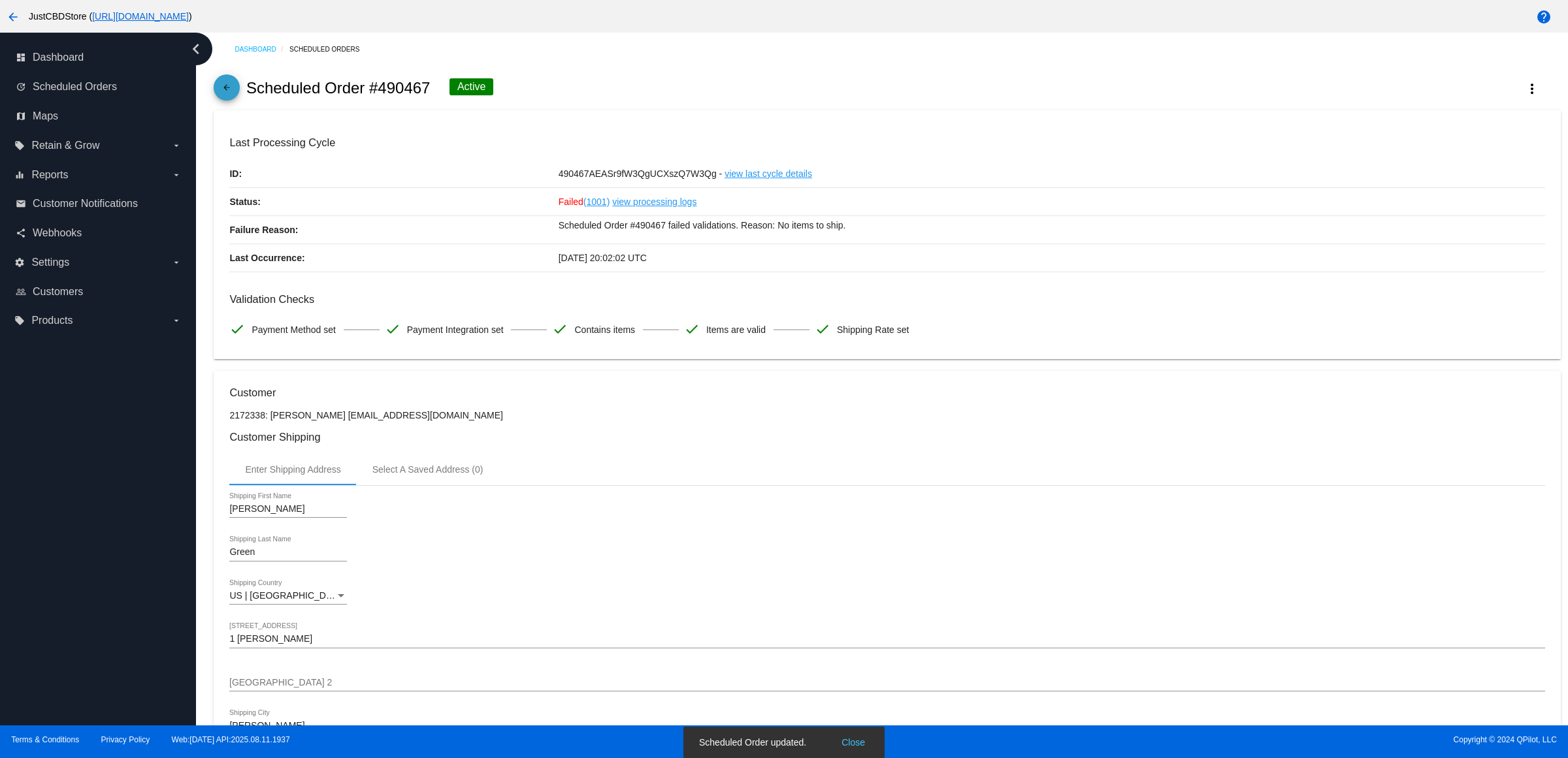
click at [227, 90] on span "arrow_back" at bounding box center [226, 90] width 16 height 32
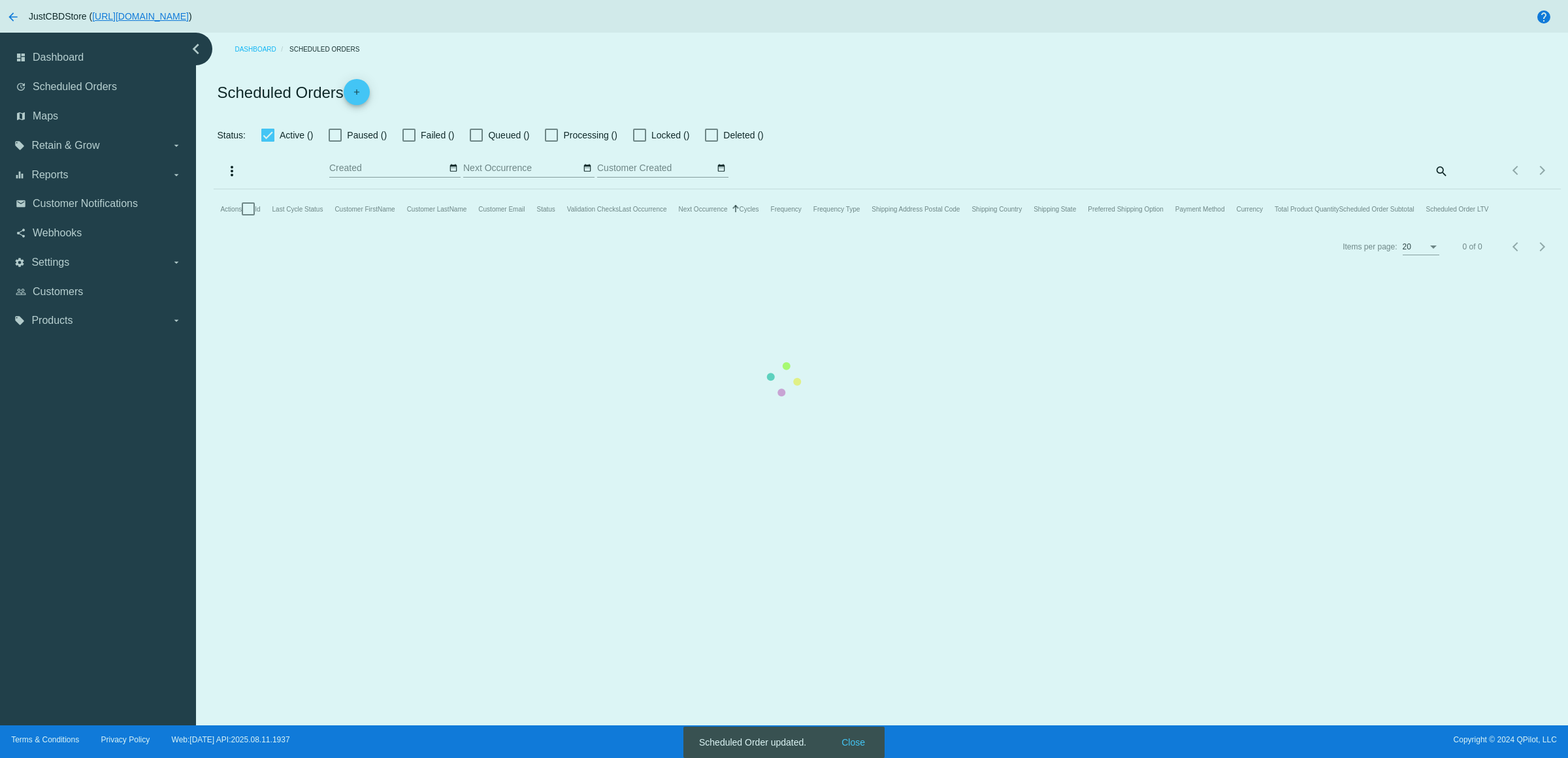
checkbox input "true"
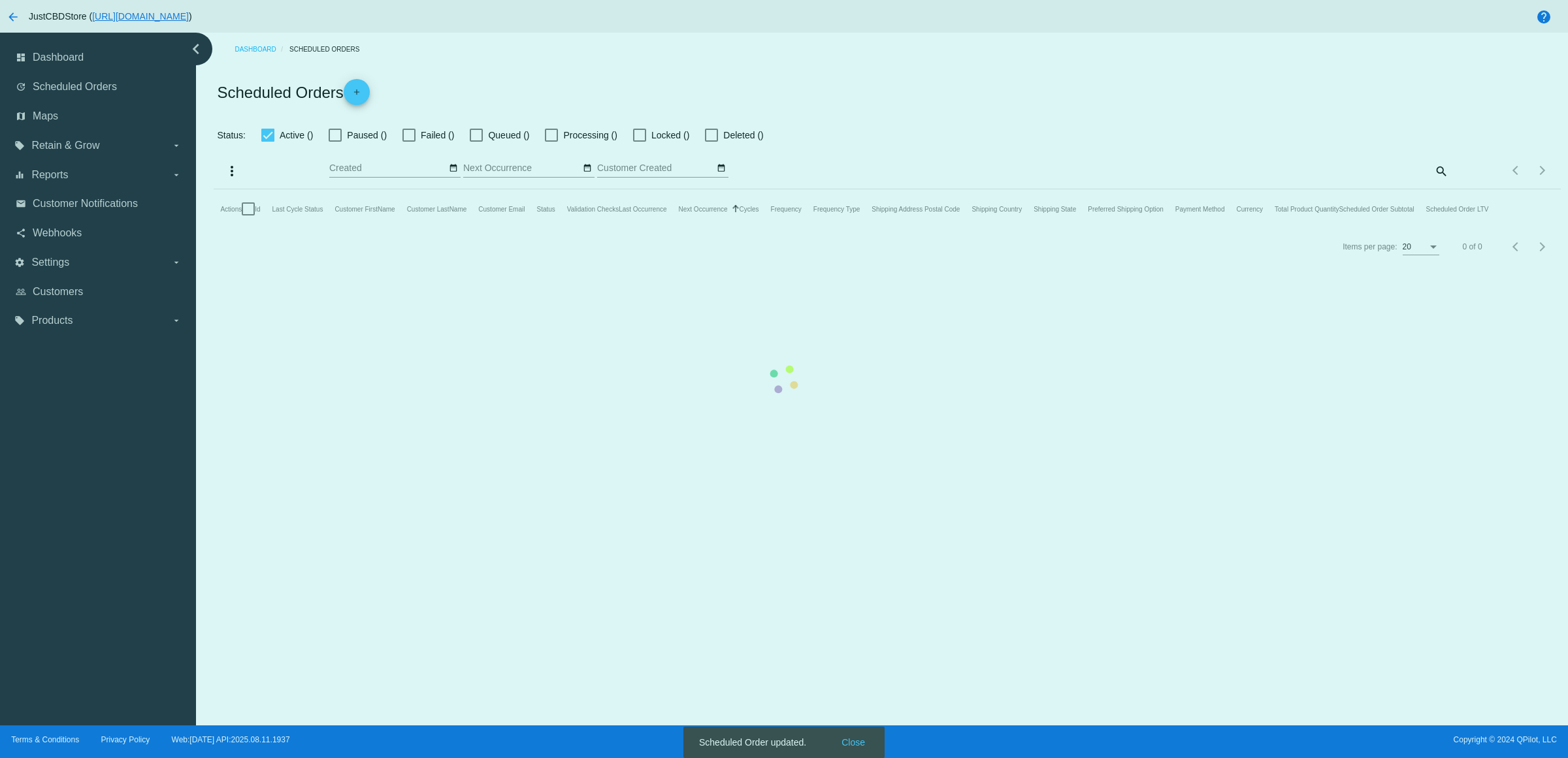
checkbox input "true"
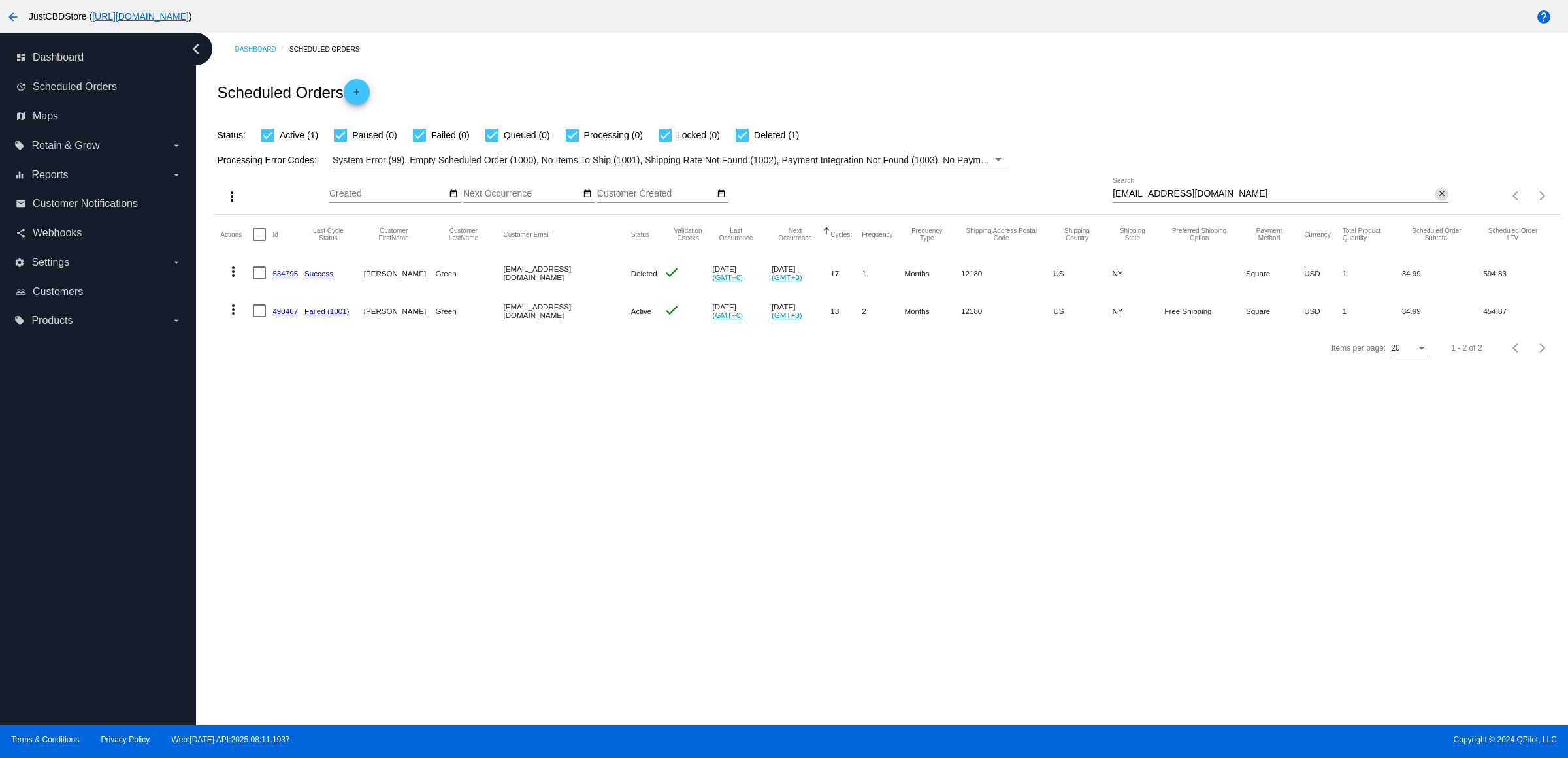
click at [1438, 199] on mat-icon "close" at bounding box center [1441, 194] width 9 height 11
click at [1438, 206] on mat-icon "search" at bounding box center [1440, 196] width 16 height 20
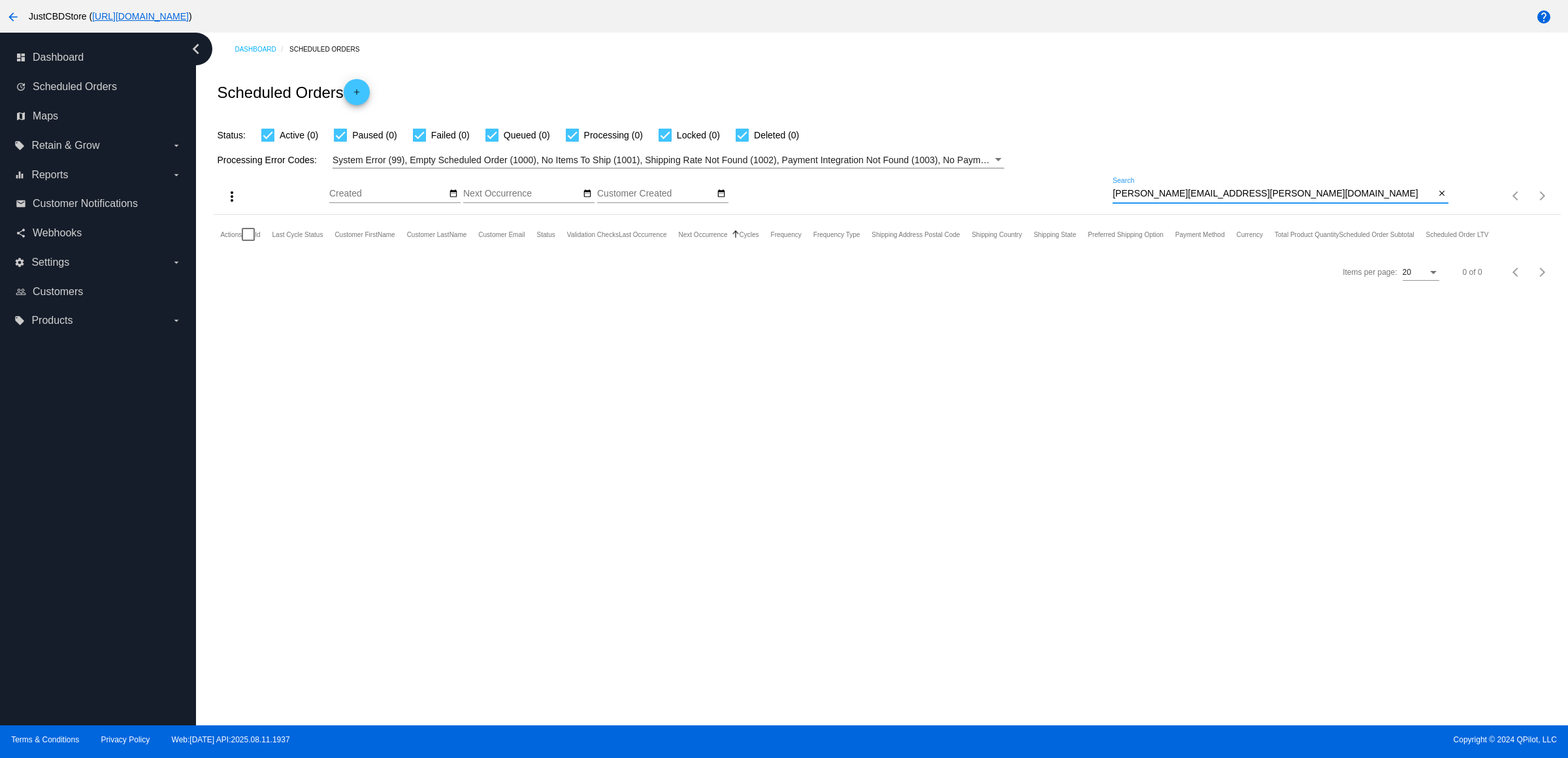
type input "[PERSON_NAME][EMAIL_ADDRESS][PERSON_NAME][DOMAIN_NAME]"
drag, startPoint x: 1438, startPoint y: 209, endPoint x: 1427, endPoint y: 213, distance: 11.7
click at [1437, 199] on mat-icon "close" at bounding box center [1441, 194] width 9 height 11
click at [1427, 213] on div "[EMAIL_ADDRESS][DOMAIN_NAME] Search close" at bounding box center [1281, 196] width 336 height 37
click at [1427, 206] on div "search" at bounding box center [1281, 196] width 336 height 20
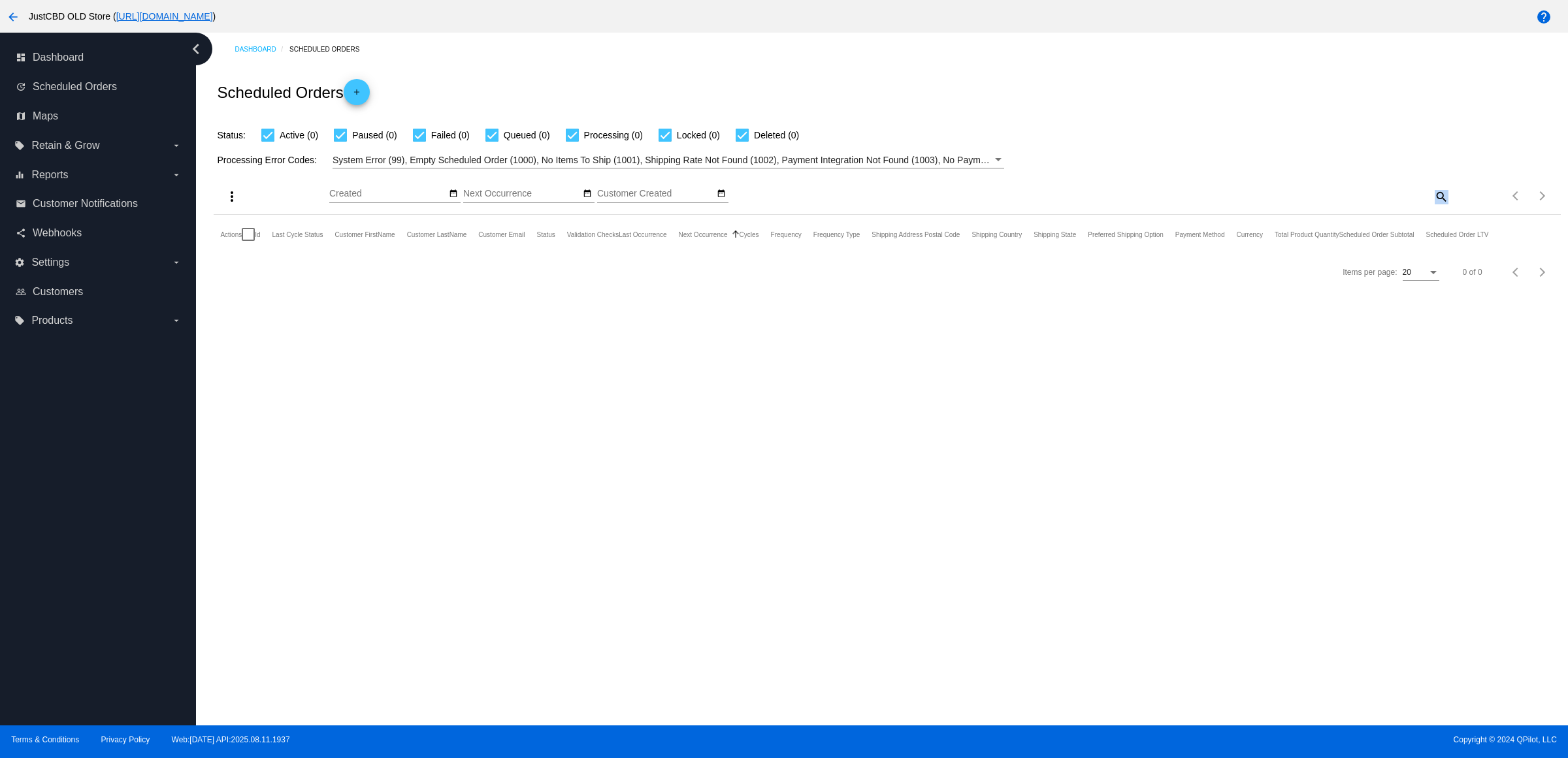
click at [1439, 206] on mat-icon "search" at bounding box center [1440, 196] width 16 height 20
click at [1439, 199] on input "Search" at bounding box center [1281, 194] width 336 height 11
paste input "[PERSON_NAME][EMAIL_ADDRESS][PERSON_NAME][DOMAIN_NAME]"
type input "[PERSON_NAME][EMAIL_ADDRESS][PERSON_NAME][DOMAIN_NAME]"
click at [1437, 199] on mat-icon "close" at bounding box center [1441, 194] width 9 height 11
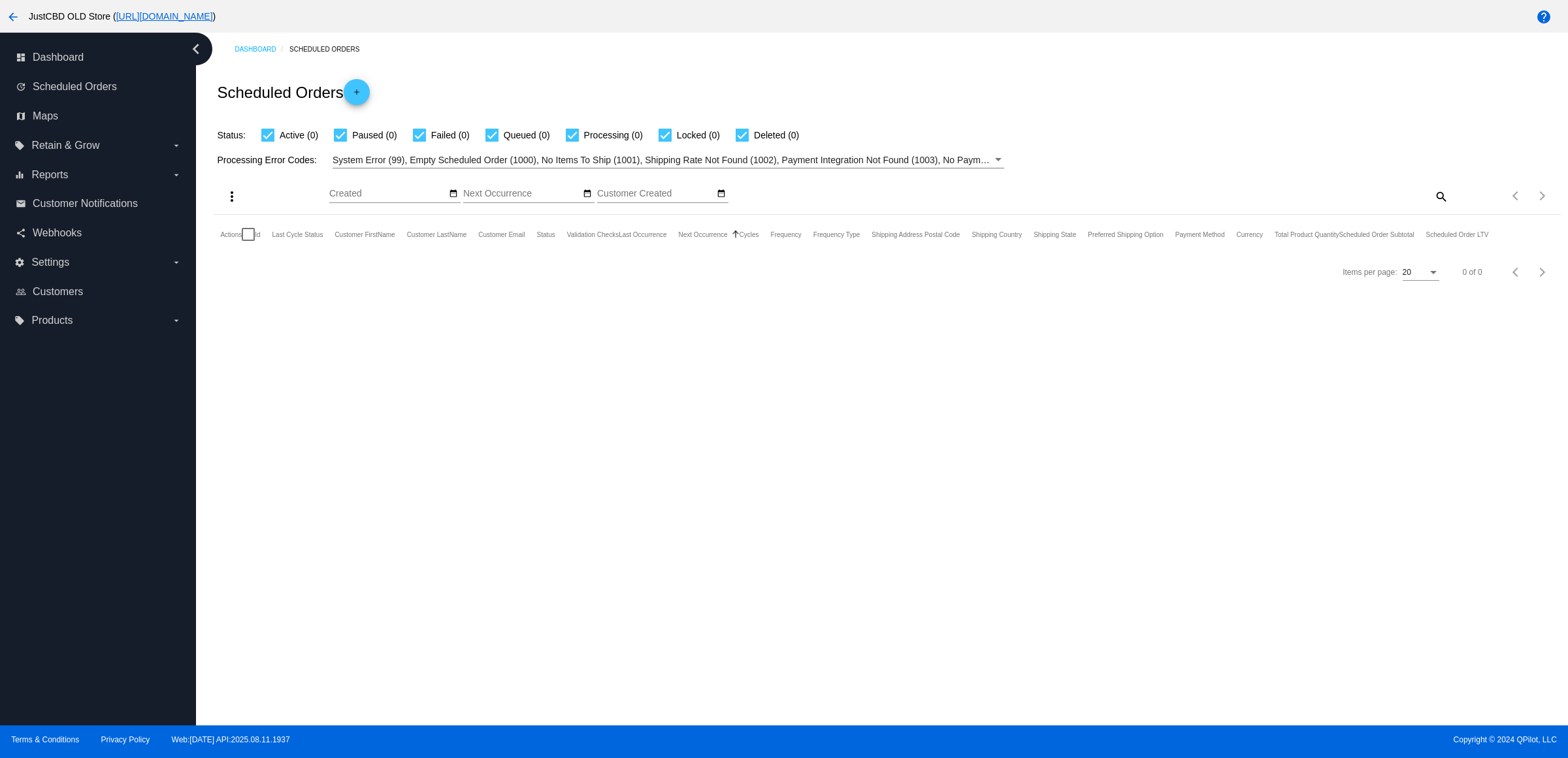
click at [1435, 206] on mat-icon "search" at bounding box center [1440, 196] width 16 height 20
click at [1435, 199] on input "Search" at bounding box center [1281, 194] width 336 height 11
type input "[PERSON_NAME][EMAIL_ADDRESS][PERSON_NAME][DOMAIN_NAME]"
